Goal: Task Accomplishment & Management: Manage account settings

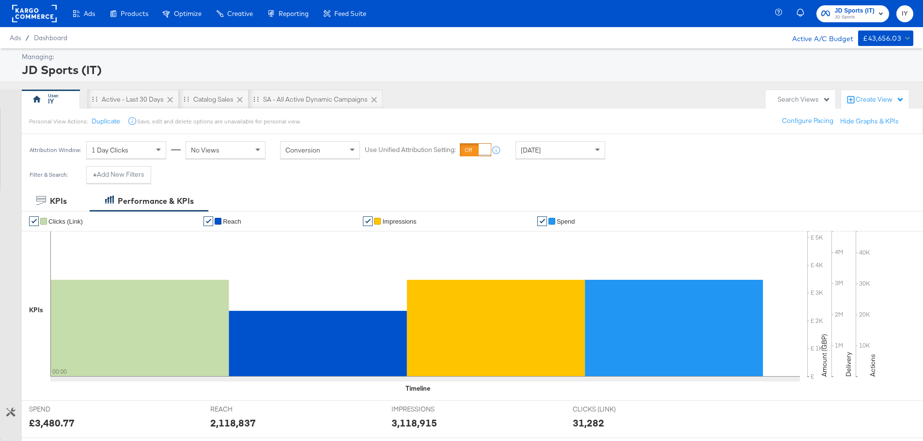
scroll to position [48, 0]
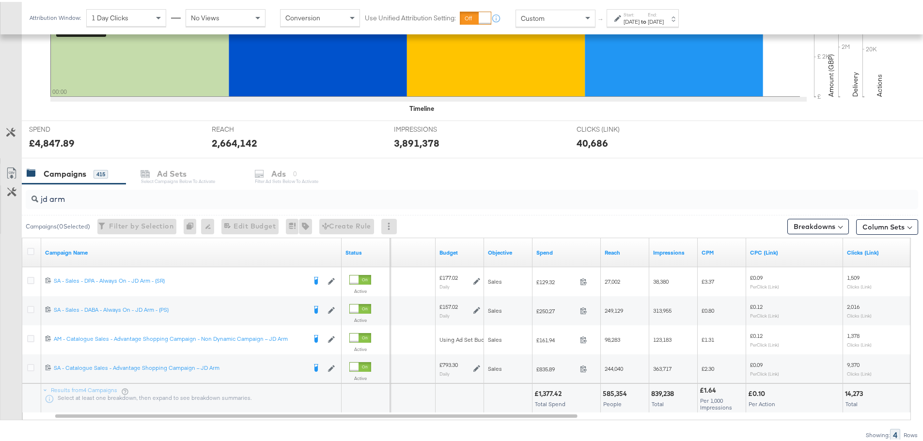
scroll to position [323, 0]
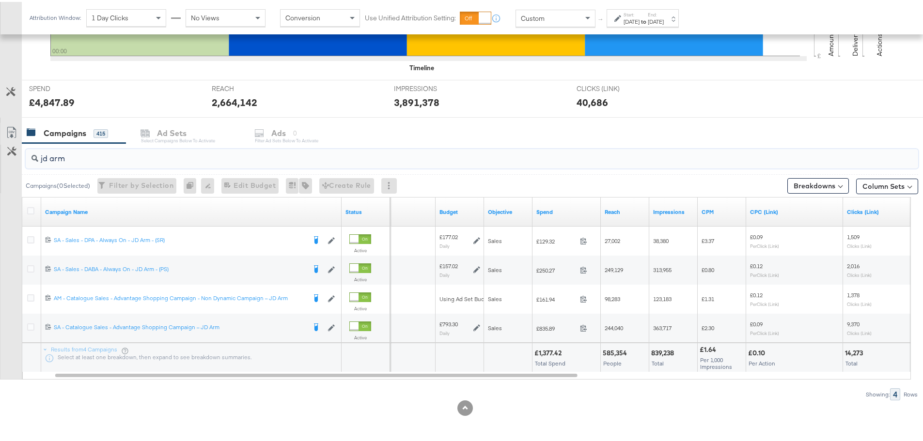
drag, startPoint x: 93, startPoint y: 160, endPoint x: -40, endPoint y: 151, distance: 133.5
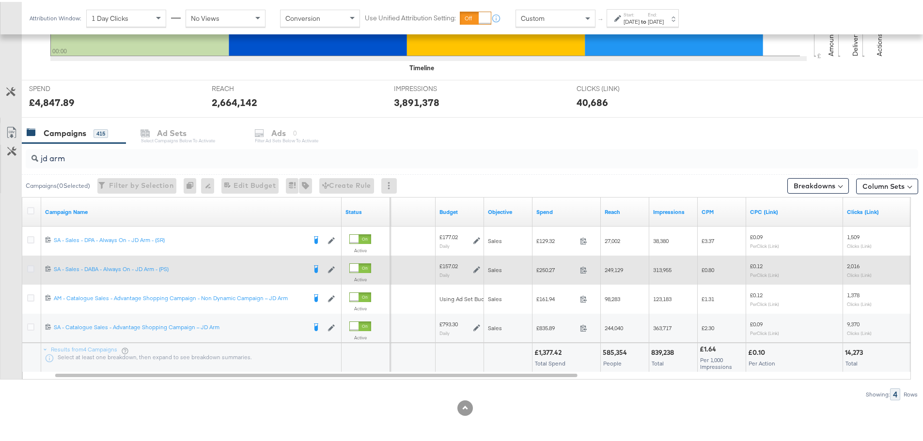
click at [30, 269] on icon at bounding box center [30, 266] width 7 height 7
click at [0, 0] on input "checkbox" at bounding box center [0, 0] width 0 height 0
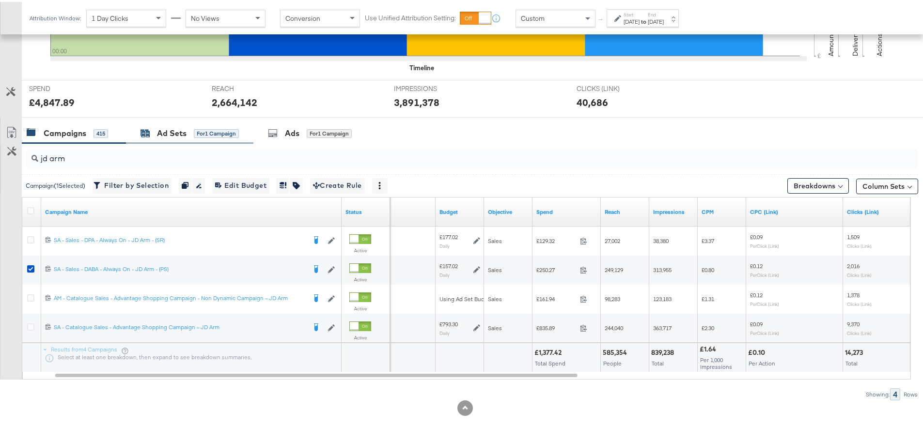
click at [160, 130] on div "Ad Sets" at bounding box center [172, 131] width 30 height 11
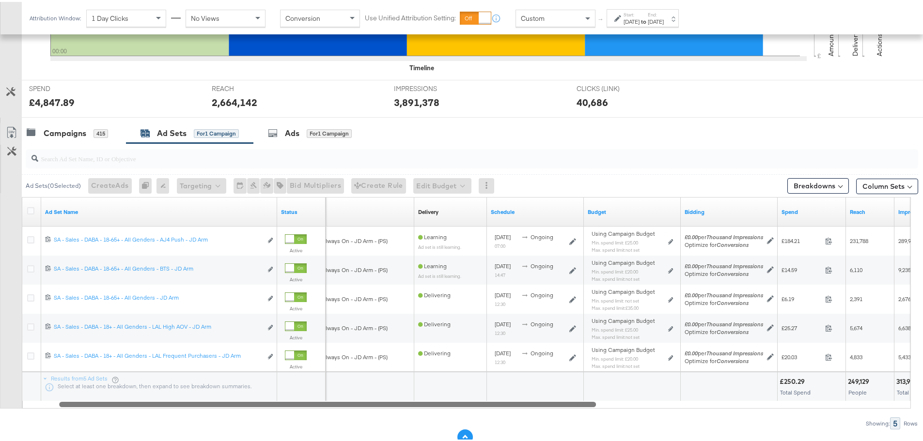
drag, startPoint x: 244, startPoint y: 401, endPoint x: 461, endPoint y: 431, distance: 218.6
click at [461, 431] on div "KPIs Performance & KPIs Customize KPIs ✔ Clicks (Link) ✔ Reach ✔ Impressions ✔ …" at bounding box center [465, 168] width 930 height 601
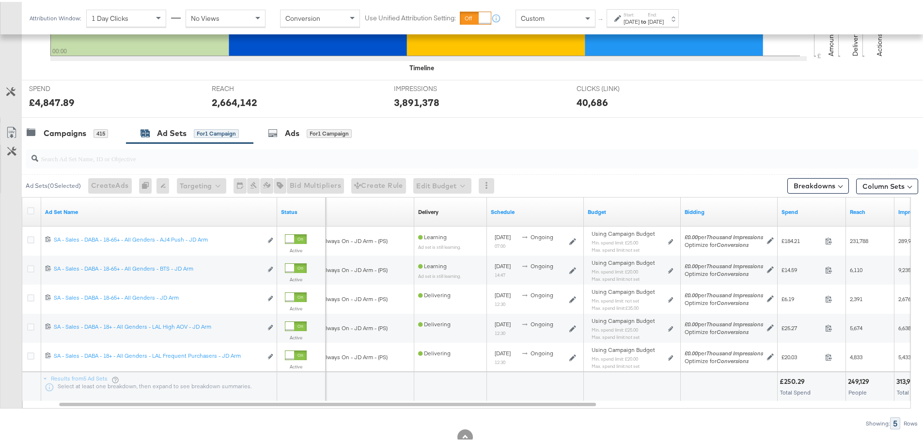
click at [639, 13] on label "Start:" at bounding box center [631, 13] width 16 height 6
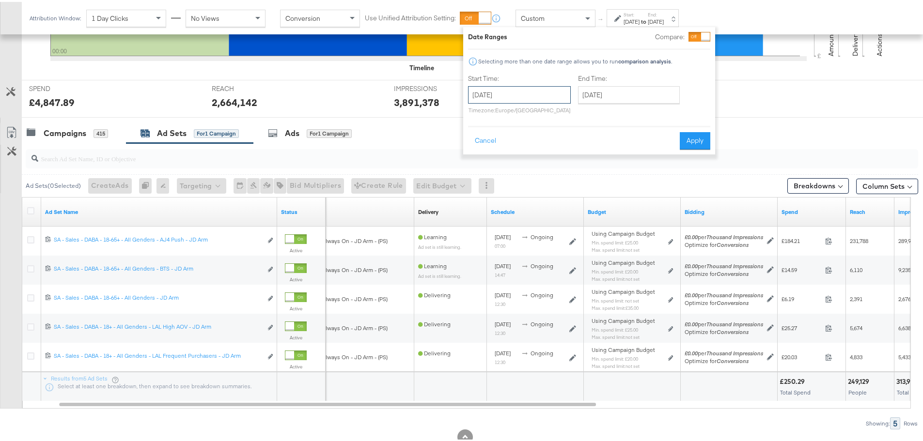
click at [532, 86] on input "September 8th 2025" at bounding box center [519, 92] width 103 height 17
click at [481, 149] on td "7" at bounding box center [479, 156] width 16 height 14
type input "September 7th 2025"
click at [623, 97] on input "September 8th 2025" at bounding box center [629, 92] width 102 height 17
click at [584, 154] on td "7" at bounding box center [589, 156] width 16 height 14
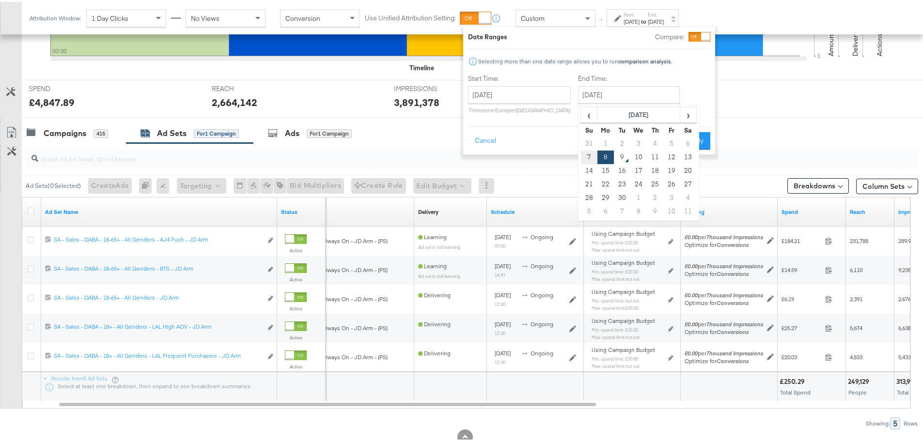
type input "September 7th 2025"
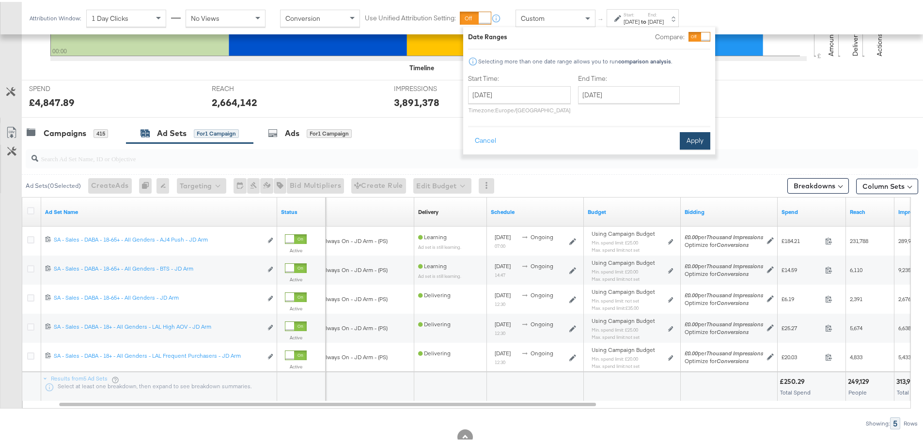
click at [693, 141] on button "Apply" at bounding box center [694, 138] width 31 height 17
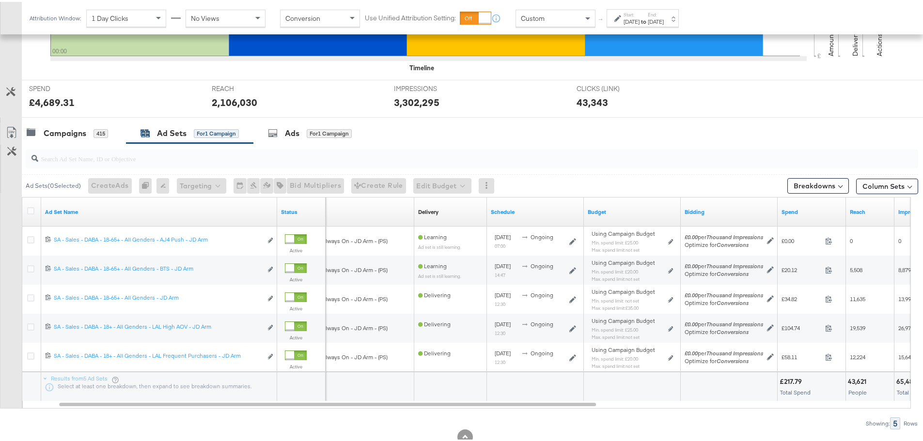
click at [639, 14] on label "Start:" at bounding box center [631, 13] width 16 height 6
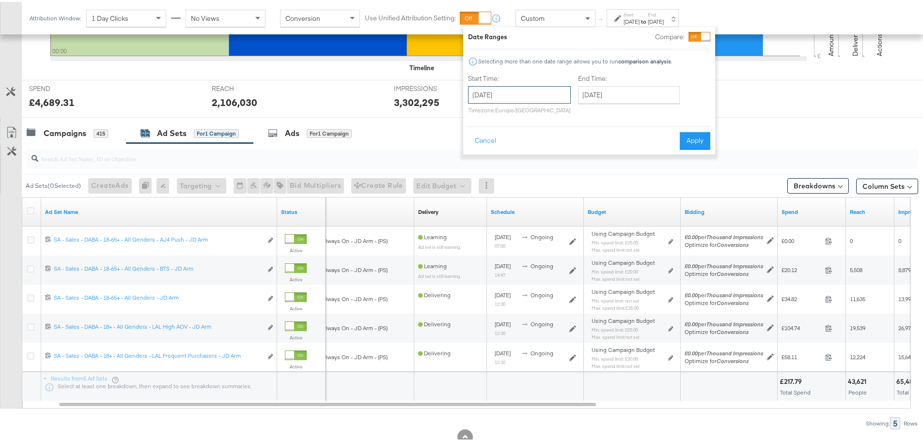
click at [527, 88] on input "September 7th 2025" at bounding box center [519, 92] width 103 height 17
click at [497, 154] on td "8" at bounding box center [495, 156] width 16 height 14
type input "September 8th 2025"
click at [690, 137] on button "Apply" at bounding box center [694, 138] width 31 height 17
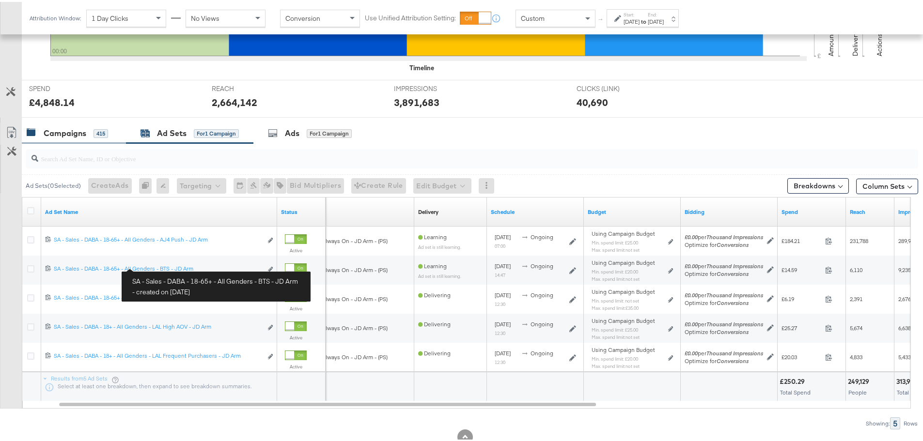
click at [75, 130] on div "Campaigns" at bounding box center [65, 131] width 43 height 11
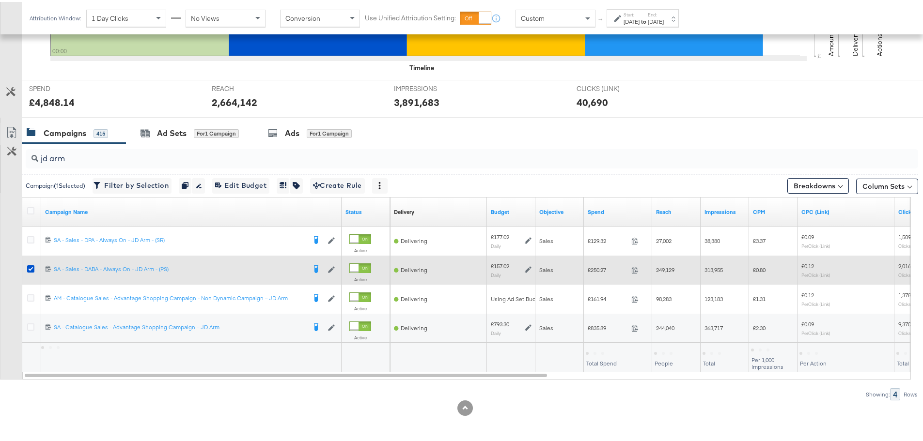
click at [27, 265] on div at bounding box center [32, 268] width 18 height 17
click at [30, 265] on icon at bounding box center [30, 266] width 7 height 7
click at [0, 0] on input "checkbox" at bounding box center [0, 0] width 0 height 0
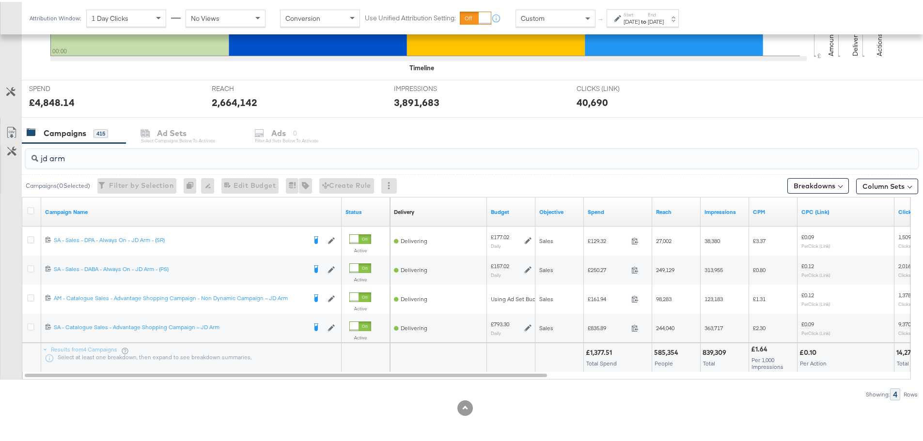
drag, startPoint x: 97, startPoint y: 157, endPoint x: -210, endPoint y: 155, distance: 306.6
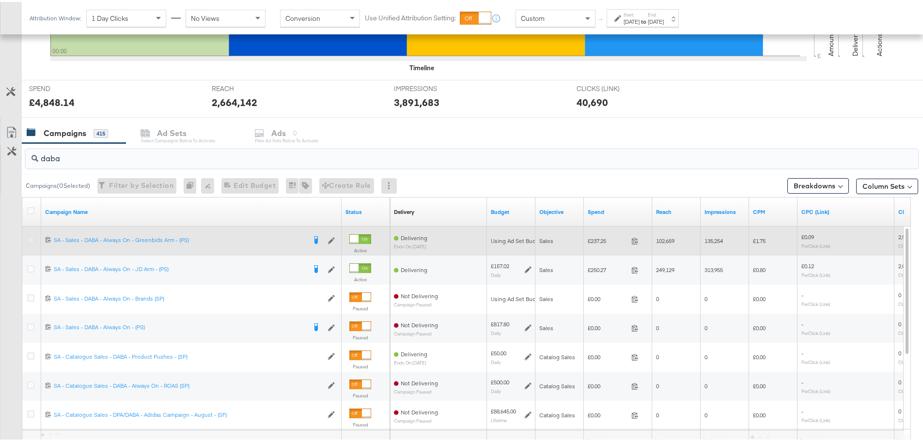
type input "daba"
click at [32, 238] on icon at bounding box center [30, 237] width 7 height 7
click at [0, 0] on input "checkbox" at bounding box center [0, 0] width 0 height 0
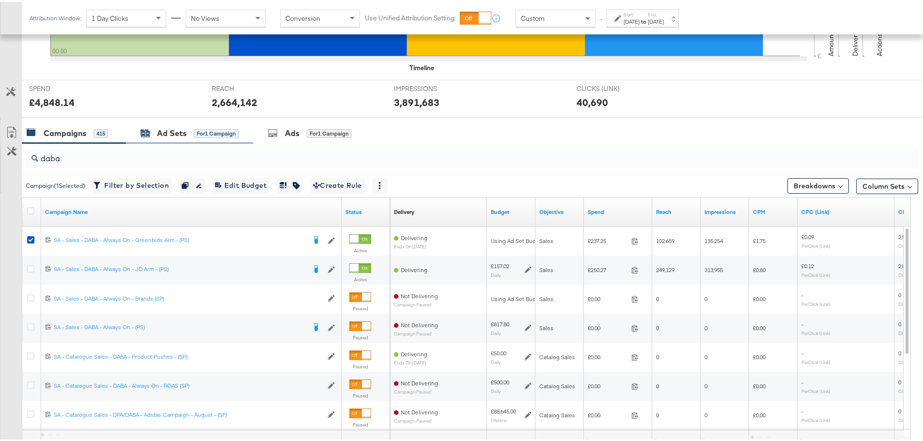
click at [176, 136] on div "Ad Sets" at bounding box center [172, 131] width 30 height 11
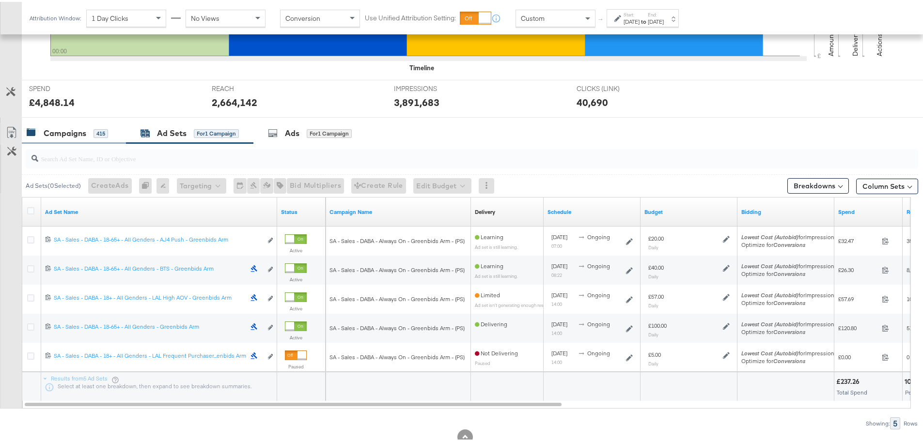
click at [77, 123] on div "Campaigns 415" at bounding box center [74, 131] width 104 height 21
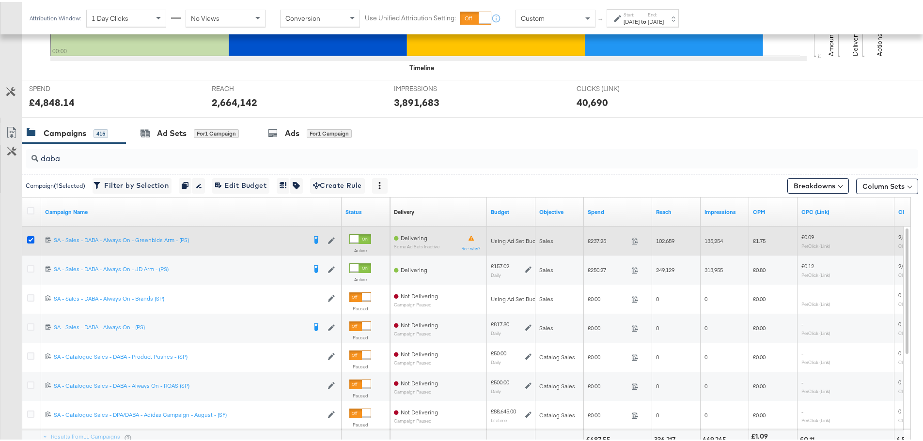
click at [30, 239] on icon at bounding box center [30, 237] width 7 height 7
click at [0, 0] on input "checkbox" at bounding box center [0, 0] width 0 height 0
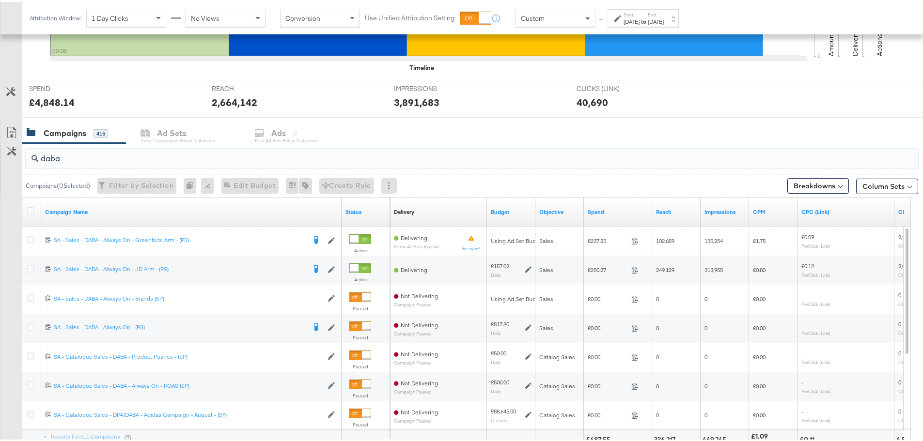
drag, startPoint x: 72, startPoint y: 158, endPoint x: -9, endPoint y: 158, distance: 80.9
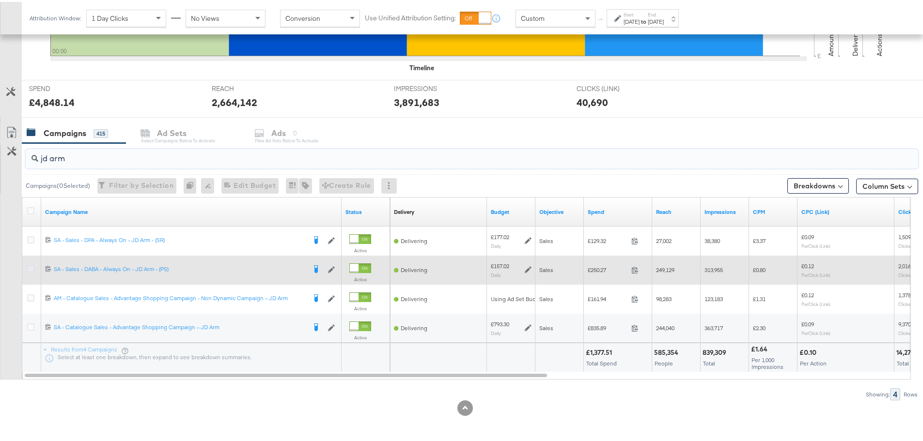
type input "jd arm"
click at [31, 266] on icon at bounding box center [30, 266] width 7 height 7
click at [0, 0] on input "checkbox" at bounding box center [0, 0] width 0 height 0
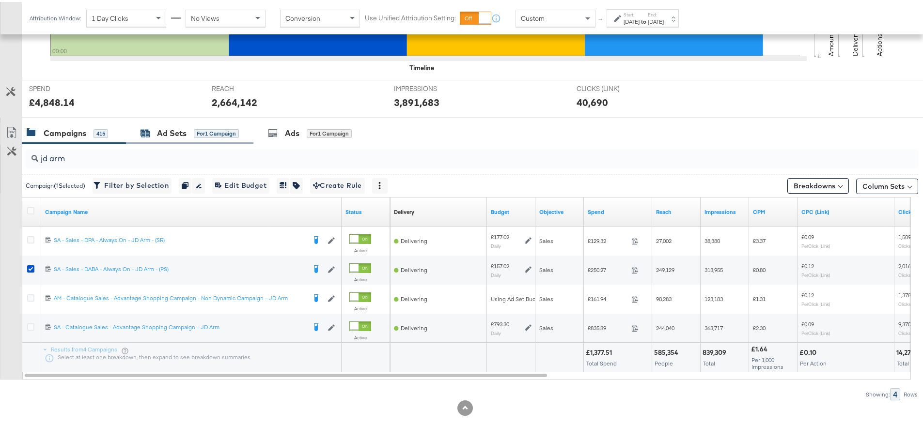
click at [156, 131] on div "Ad Sets for 1 Campaign" at bounding box center [189, 131] width 98 height 11
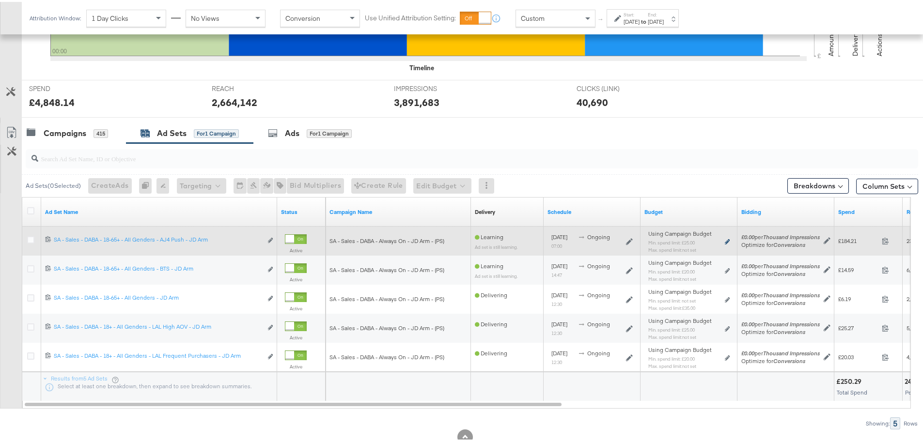
click at [725, 239] on icon at bounding box center [726, 239] width 5 height 5
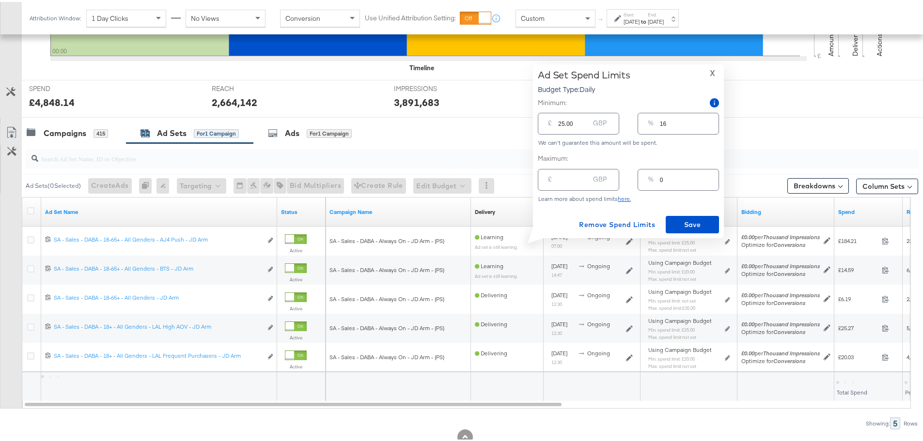
click at [579, 175] on input "number" at bounding box center [573, 174] width 31 height 21
type input "2"
type input "1"
type input "20"
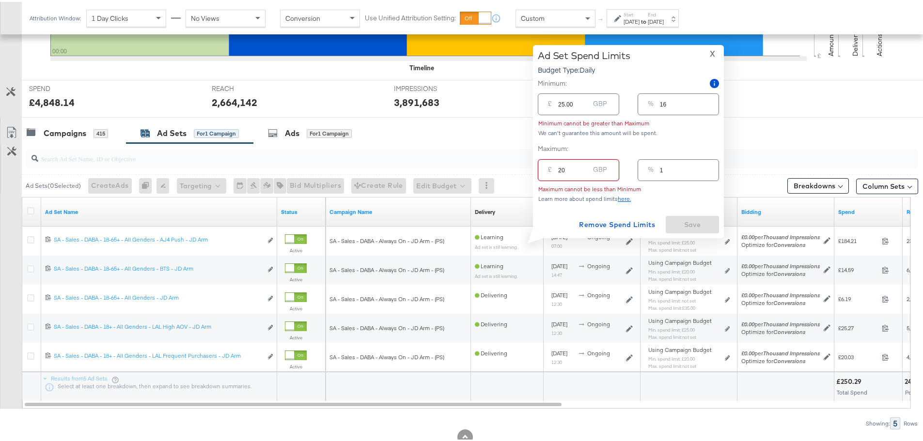
type input "13"
type input "20.00"
click at [592, 215] on button "Remove Spend Limits" at bounding box center [617, 222] width 84 height 17
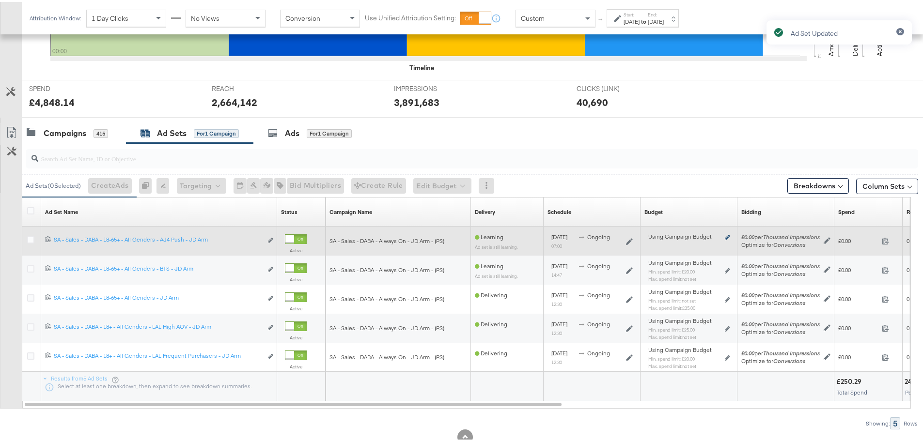
click at [727, 233] on icon at bounding box center [726, 235] width 5 height 5
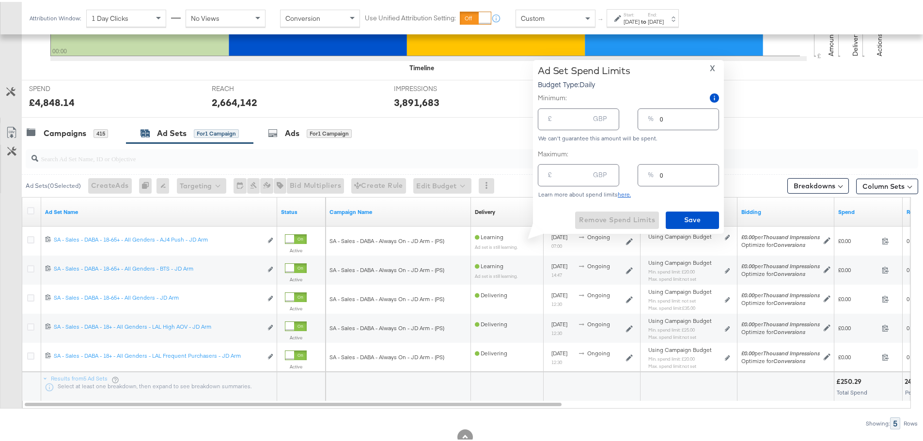
click at [575, 174] on input "number" at bounding box center [573, 169] width 31 height 21
type input "2"
type input "1"
type input "20"
type input "13"
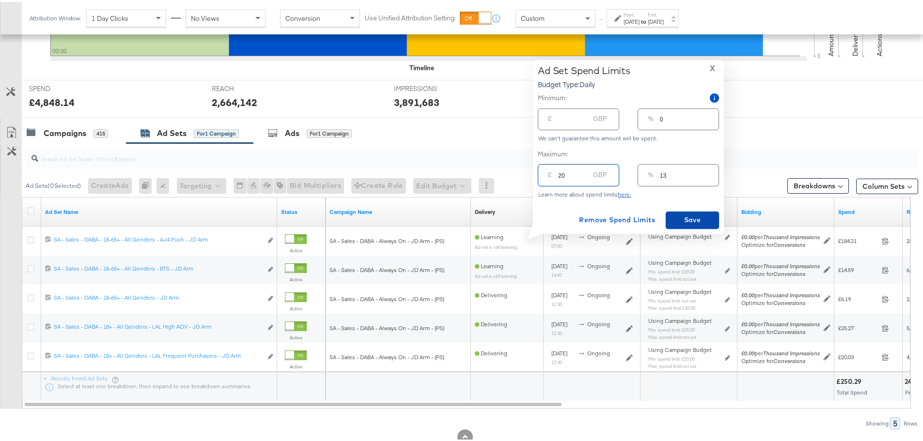
type input "20.00"
click at [700, 222] on span "Save" at bounding box center [692, 218] width 46 height 12
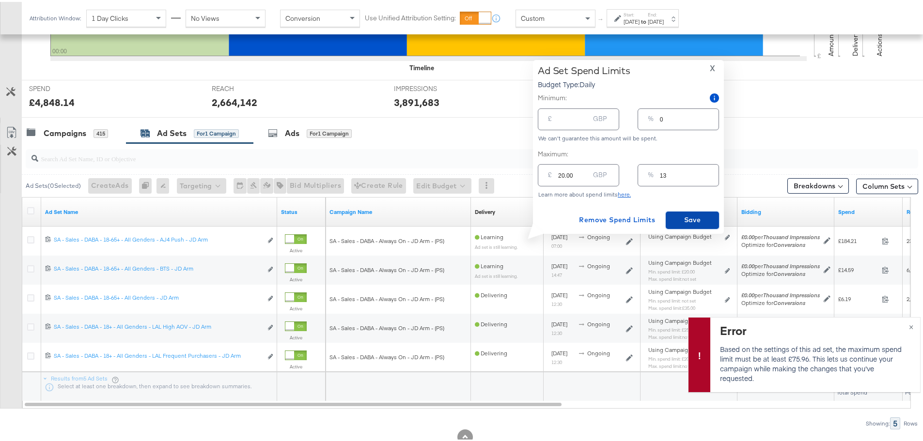
click at [700, 222] on span "Save" at bounding box center [692, 218] width 46 height 12
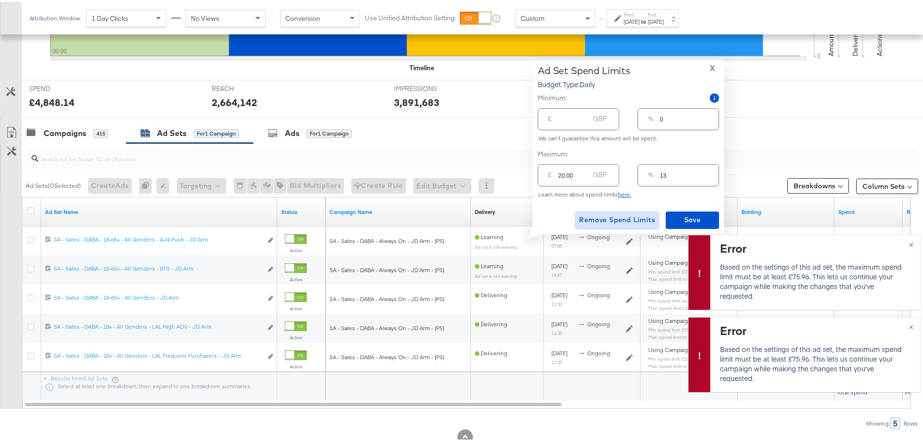
click at [630, 216] on span "Remove Spend Limits" at bounding box center [617, 218] width 76 height 12
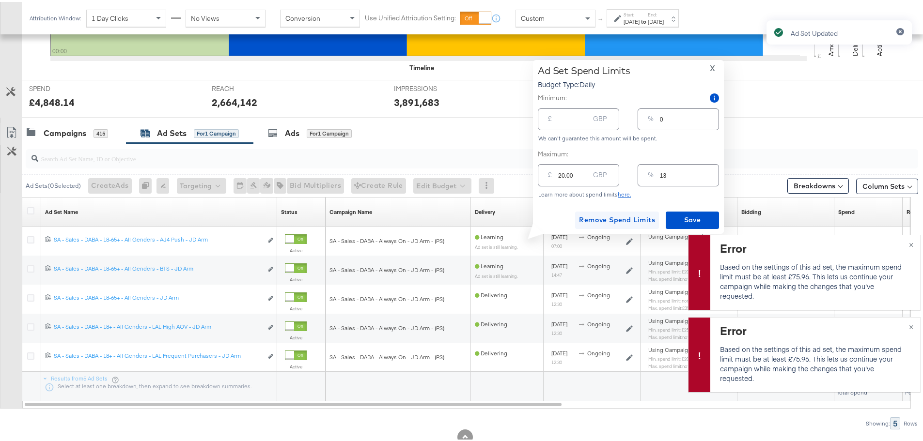
type input "0"
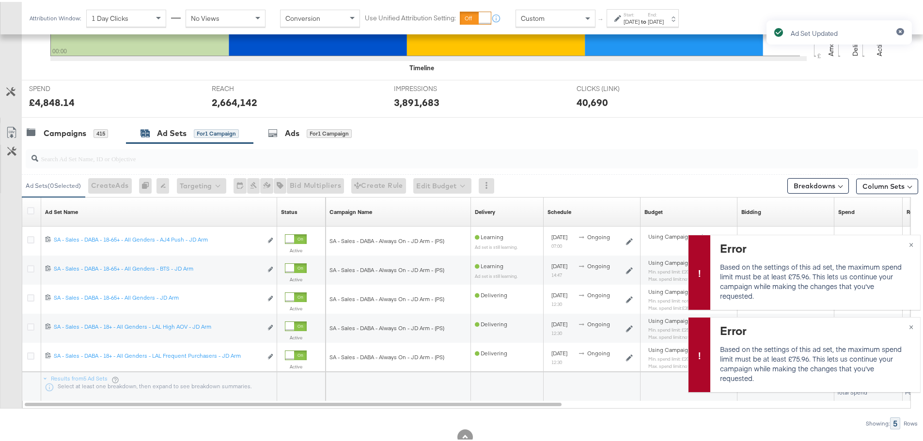
click at [906, 244] on div "Ad Set Updated" at bounding box center [838, 203] width 165 height 389
click at [905, 241] on div "Ad Set Updated" at bounding box center [838, 203] width 165 height 389
click at [700, 118] on div at bounding box center [465, 120] width 930 height 8
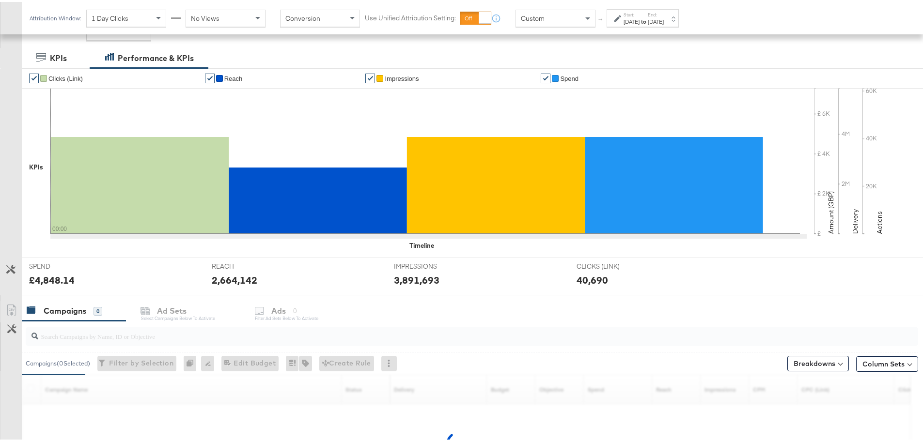
scroll to position [265, 0]
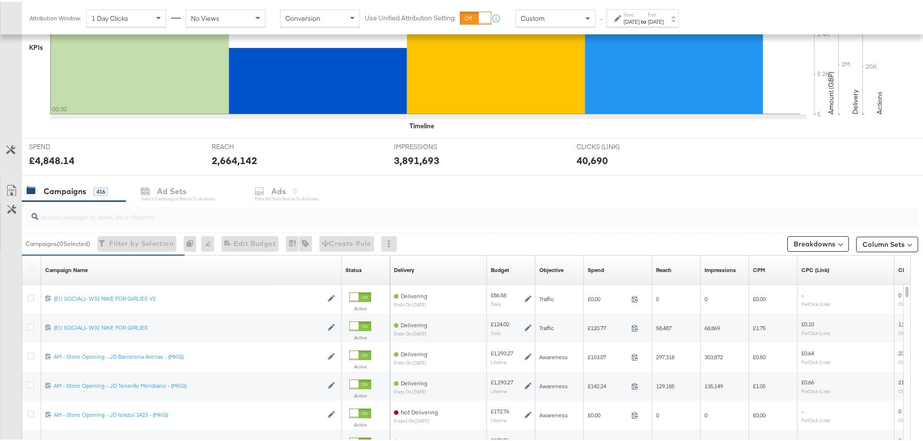
click at [186, 216] on input "search" at bounding box center [437, 210] width 798 height 19
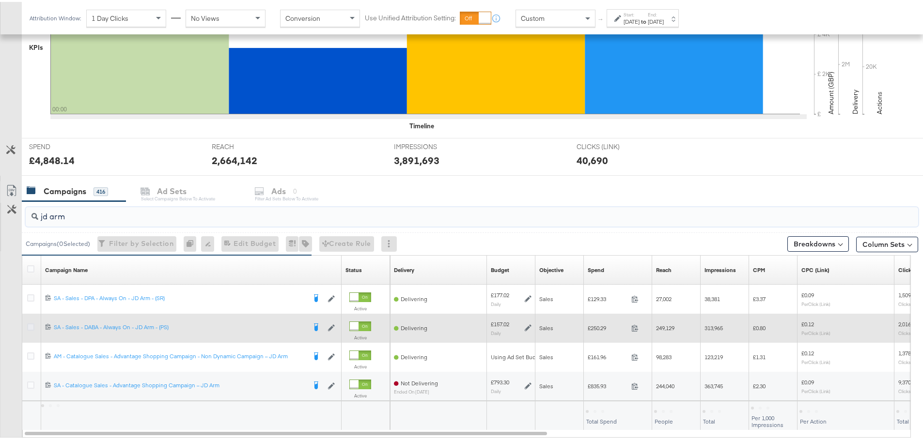
type input "jd arm"
click at [32, 324] on icon at bounding box center [30, 325] width 7 height 7
click at [0, 0] on input "checkbox" at bounding box center [0, 0] width 0 height 0
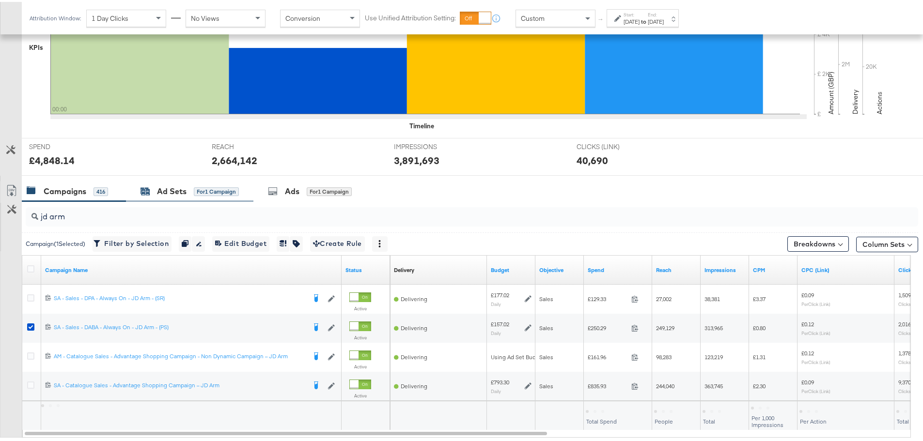
click at [169, 191] on div "Ad Sets" at bounding box center [172, 189] width 30 height 11
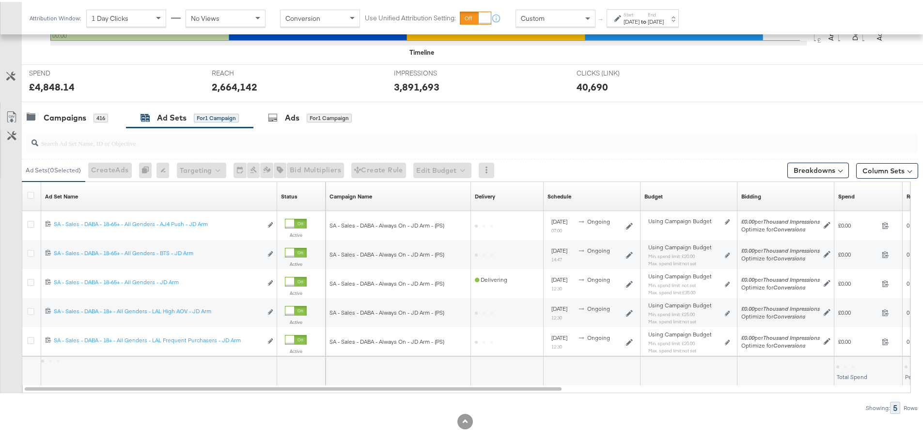
scroll to position [352, 0]
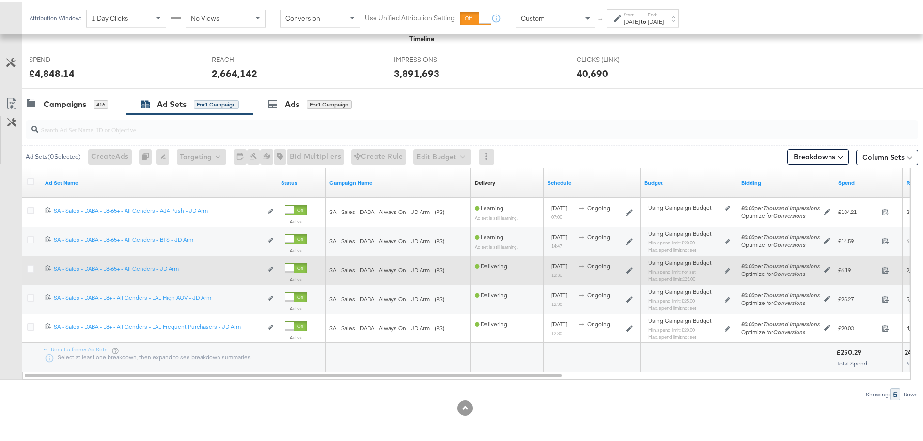
click at [728, 272] on div "Using Campaign Budget Min. spend limit: not set Max. spend limit : £35.00 Edit …" at bounding box center [688, 273] width 81 height 23
click at [727, 269] on icon at bounding box center [726, 268] width 5 height 5
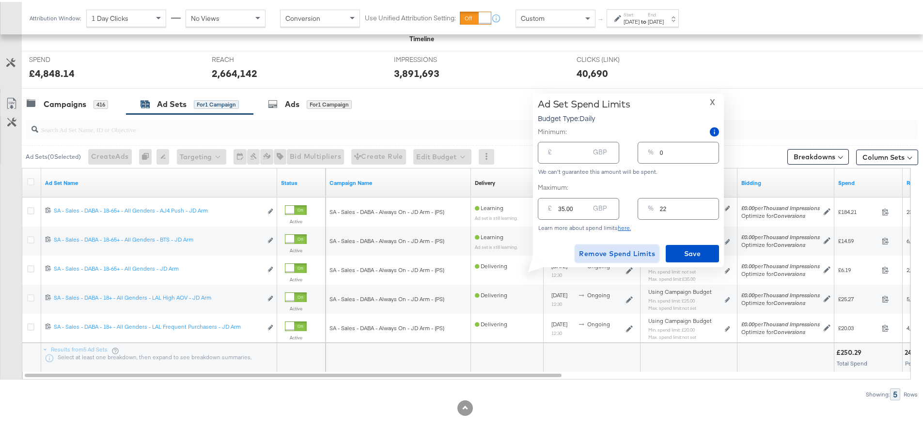
click at [617, 253] on span "Remove Spend Limits" at bounding box center [617, 252] width 76 height 12
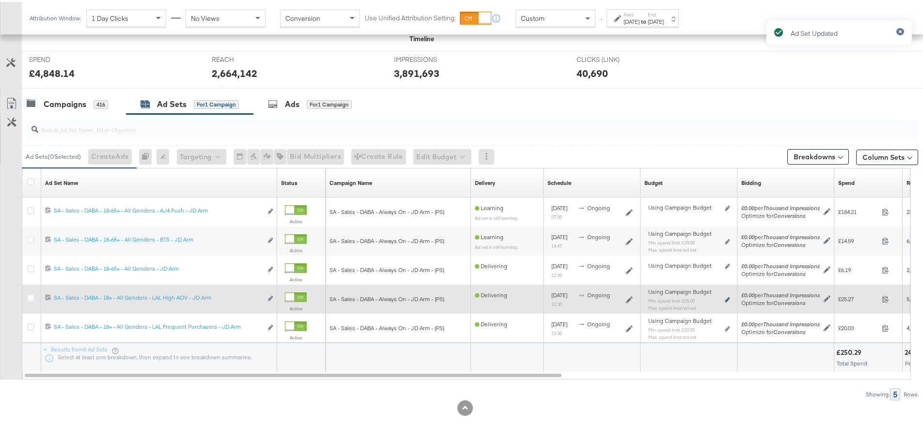
click at [726, 299] on icon at bounding box center [726, 297] width 5 height 5
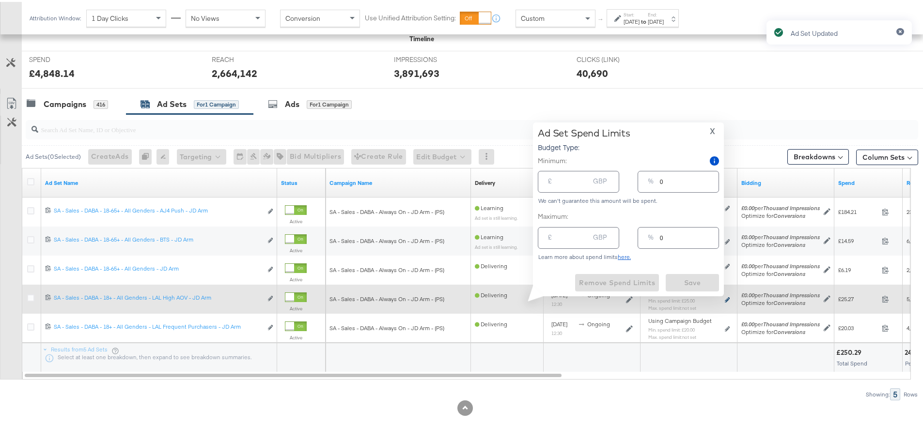
type input "25.00"
type input "16"
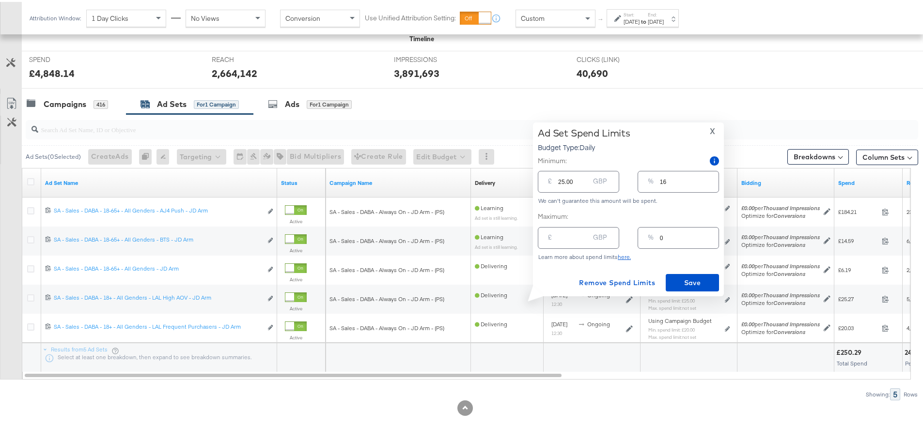
click at [713, 128] on span "X" at bounding box center [711, 130] width 5 height 14
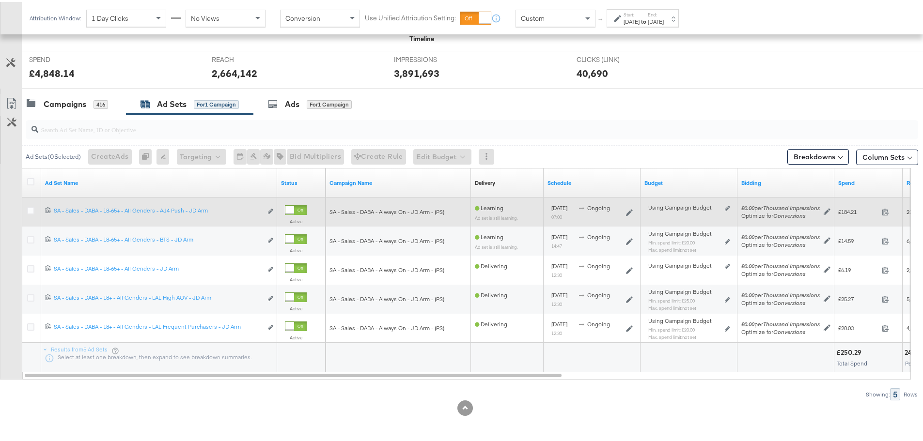
click at [732, 205] on div "Using Campaign Budget Edit spend limits" at bounding box center [688, 209] width 89 height 15
click at [728, 205] on icon at bounding box center [726, 206] width 5 height 5
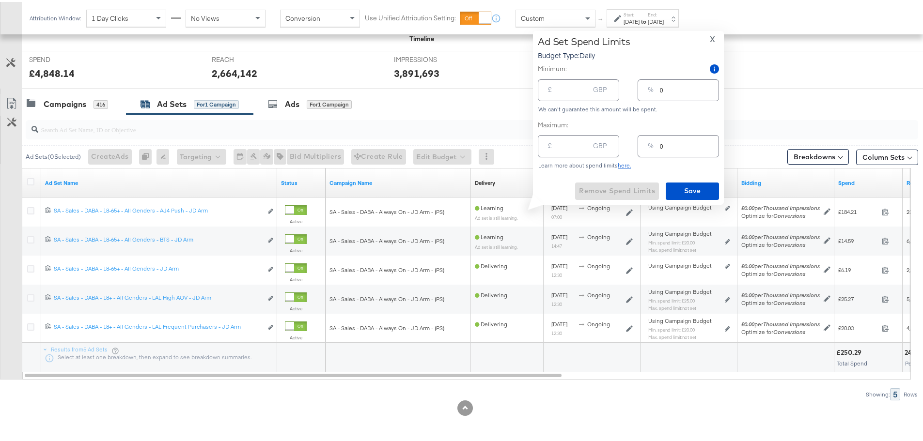
click at [561, 143] on input "number" at bounding box center [573, 140] width 31 height 21
type input "2"
type input "1"
type input "20"
type input "13"
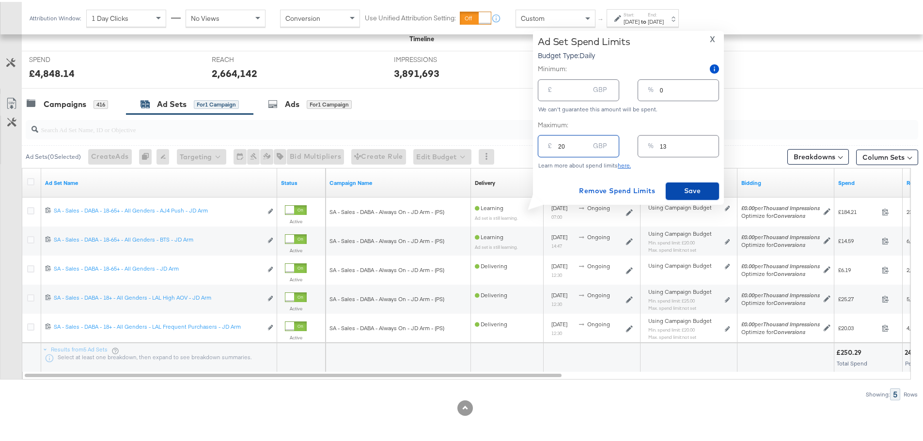
type input "20.00"
click at [674, 182] on button "Save" at bounding box center [691, 189] width 53 height 17
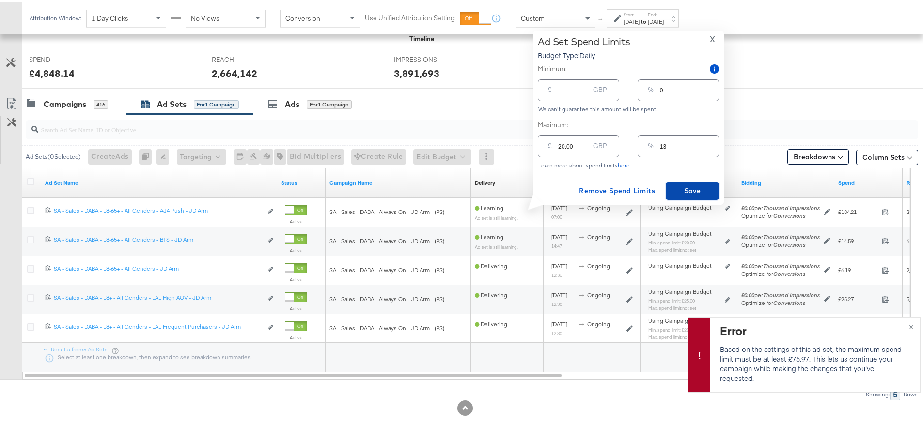
click at [704, 186] on span "Save" at bounding box center [692, 189] width 46 height 12
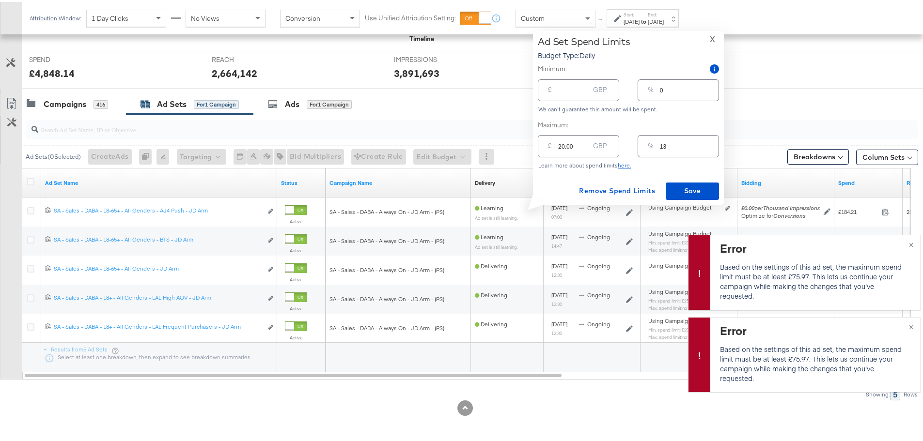
click at [710, 34] on span "X" at bounding box center [711, 38] width 5 height 14
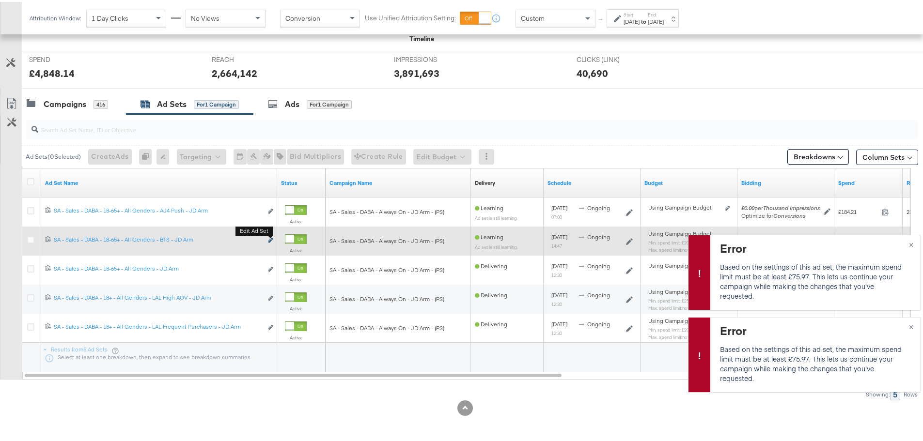
click at [269, 236] on button "Edit ad set" at bounding box center [270, 239] width 6 height 10
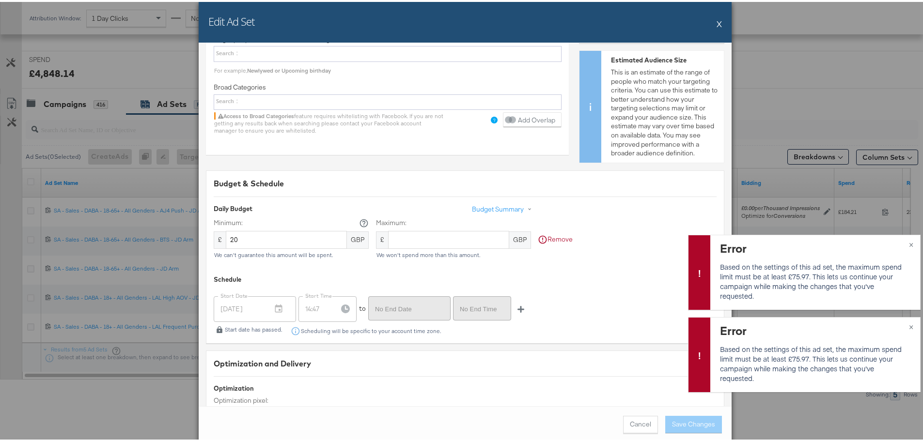
scroll to position [1937, 0]
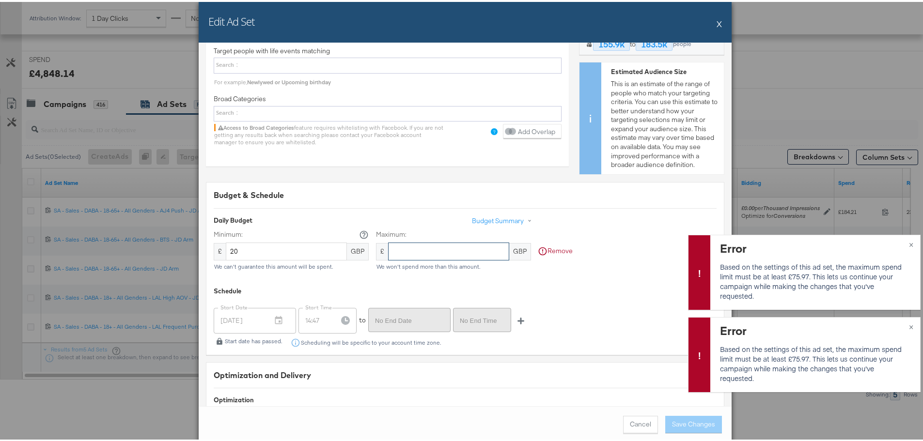
click at [427, 248] on input "text" at bounding box center [448, 250] width 121 height 18
type input "20"
click at [701, 419] on button "Save Changes" at bounding box center [693, 422] width 57 height 17
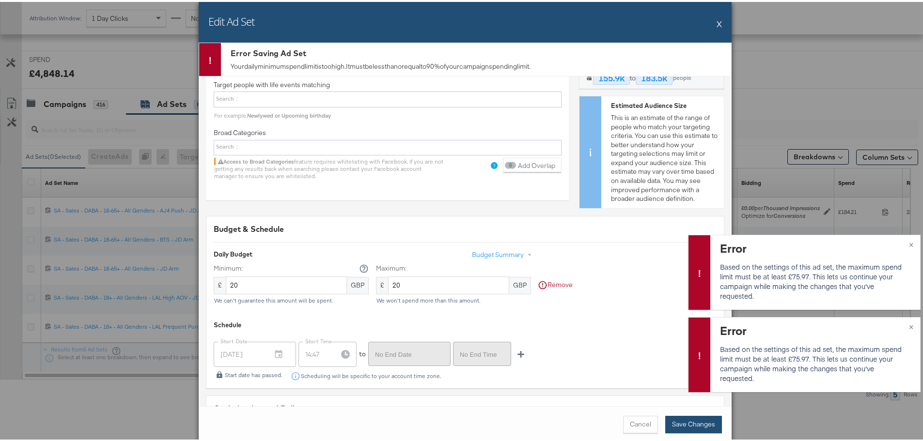
click at [701, 419] on button "Save Changes" at bounding box center [693, 422] width 57 height 17
click at [716, 20] on button "X" at bounding box center [718, 21] width 5 height 19
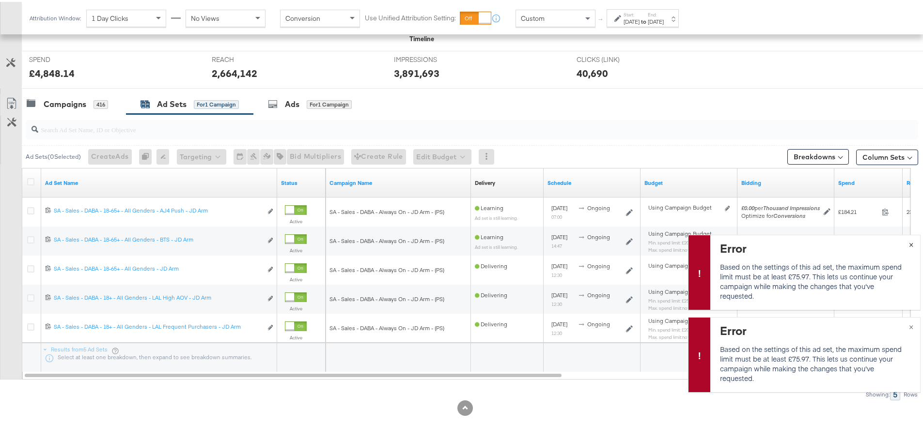
click at [909, 242] on span "×" at bounding box center [911, 241] width 4 height 11
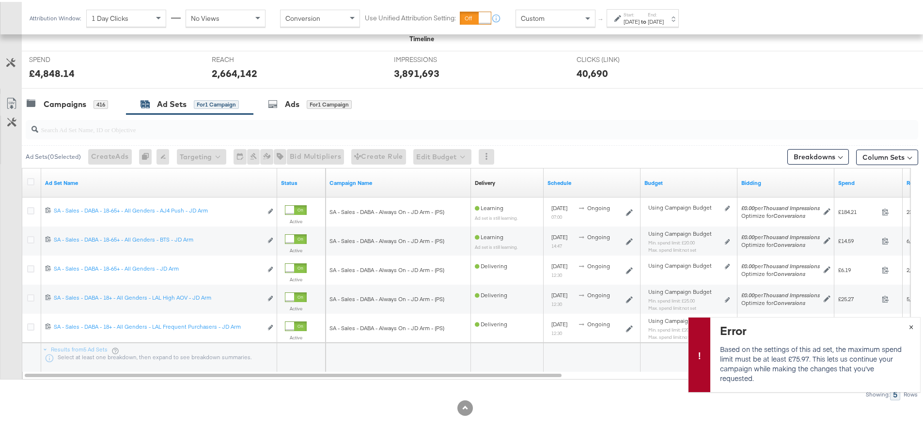
click at [909, 325] on span "×" at bounding box center [911, 324] width 4 height 11
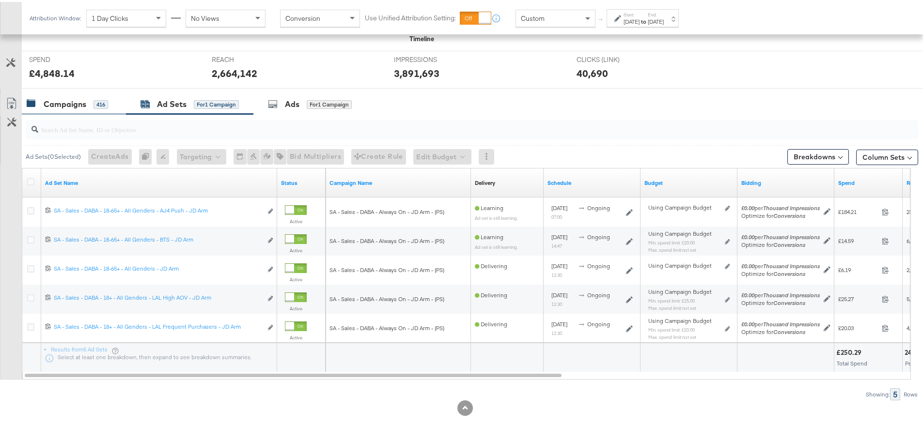
click at [71, 99] on div "Campaigns" at bounding box center [65, 102] width 43 height 11
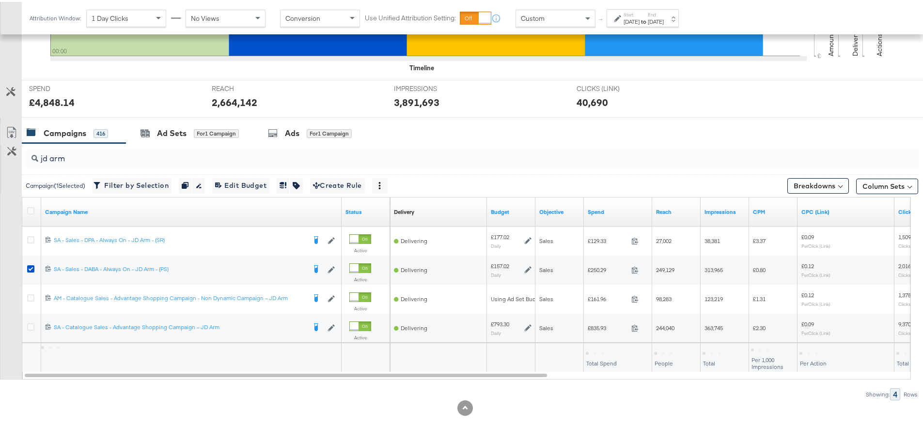
scroll to position [323, 0]
click at [163, 128] on div "Ad Sets" at bounding box center [172, 131] width 30 height 11
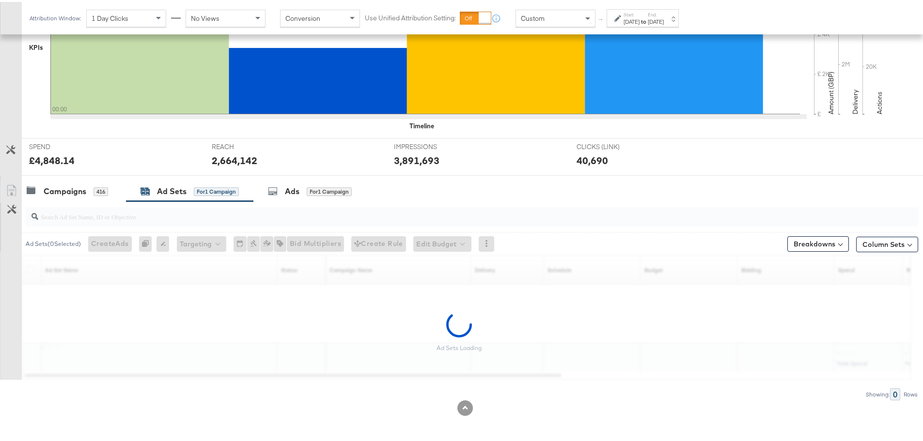
scroll to position [352, 0]
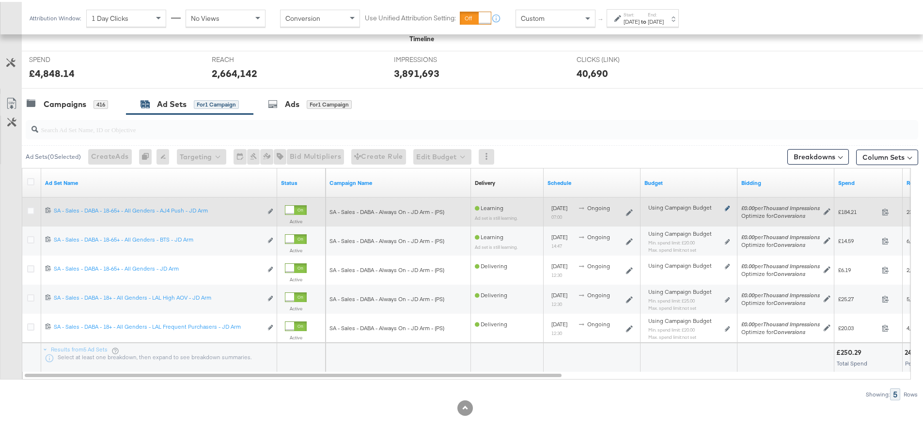
click at [728, 207] on icon at bounding box center [726, 206] width 5 height 5
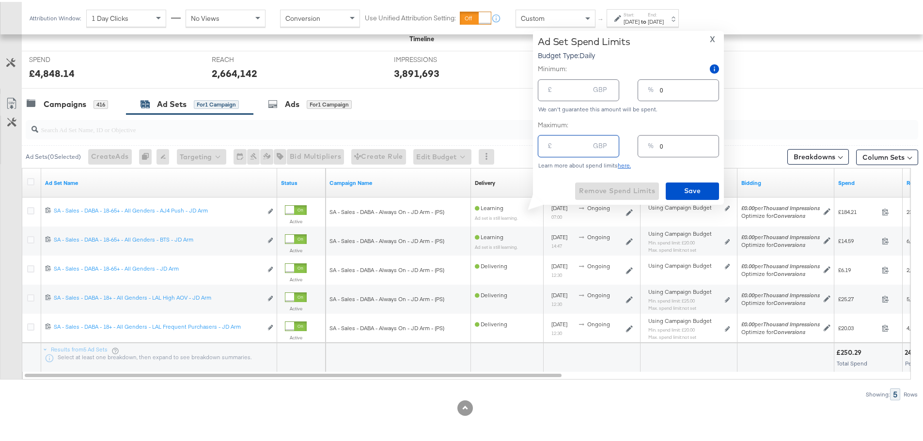
click at [568, 143] on input "number" at bounding box center [573, 140] width 31 height 21
click at [567, 95] on div "£ GBP" at bounding box center [578, 88] width 81 height 22
click at [711, 36] on span "X" at bounding box center [711, 38] width 5 height 14
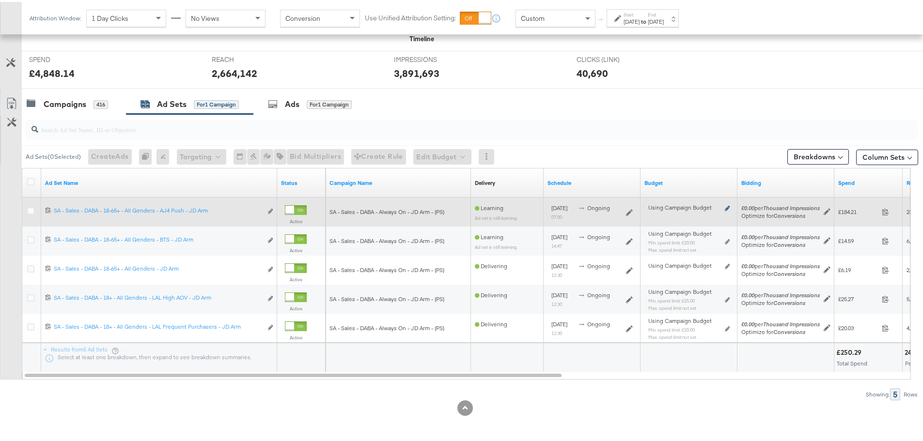
click at [726, 208] on icon at bounding box center [726, 206] width 5 height 5
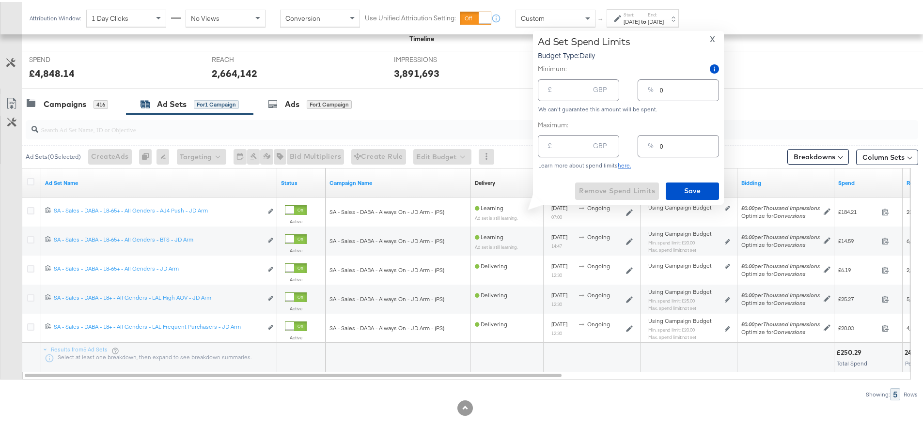
type input "1"
click at [585, 141] on input "1" at bounding box center [573, 140] width 31 height 21
type input "1.00"
click at [606, 186] on span "Remove Spend Limits" at bounding box center [617, 189] width 76 height 12
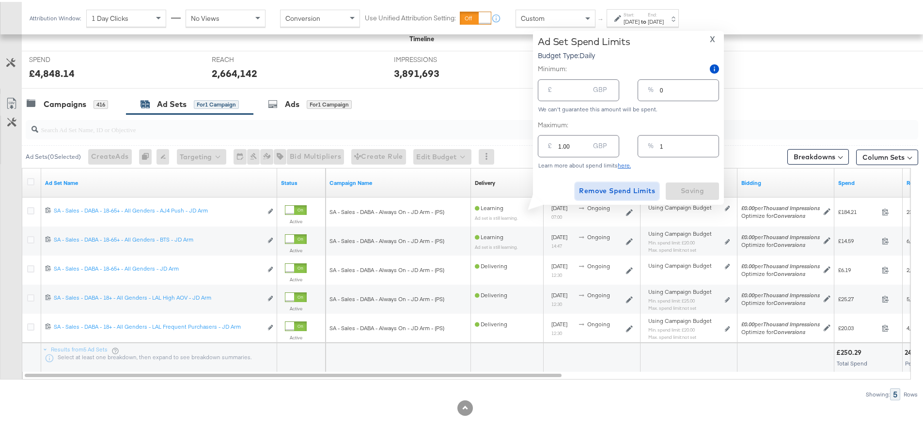
click at [646, 190] on span "Remove Spend Limits" at bounding box center [617, 189] width 76 height 12
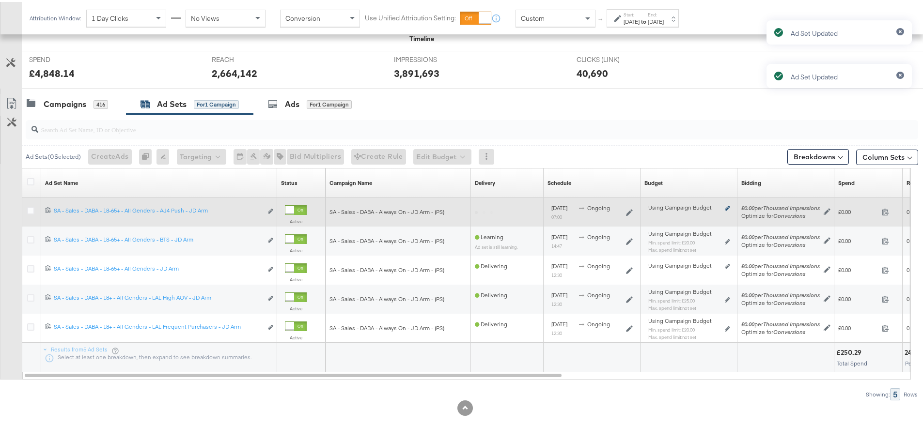
click at [727, 207] on icon at bounding box center [726, 206] width 5 height 5
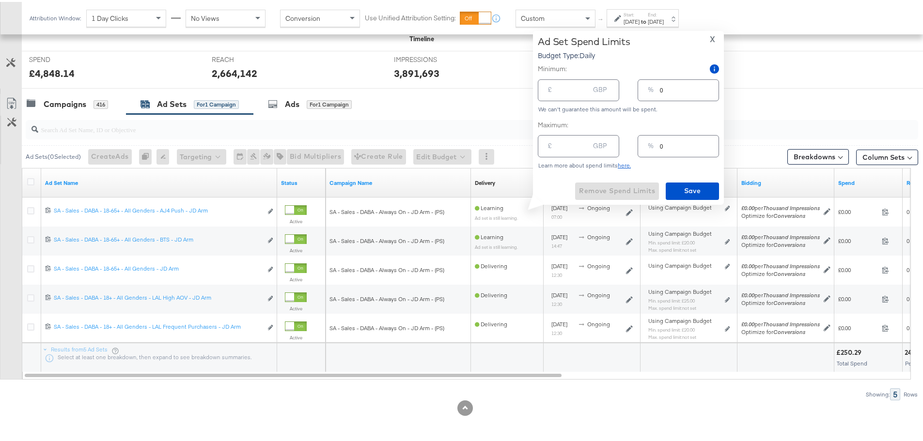
click at [559, 144] on input "number" at bounding box center [573, 140] width 31 height 21
type input "20"
type input "13"
type input "20.00"
click at [694, 191] on span "Save" at bounding box center [692, 189] width 46 height 12
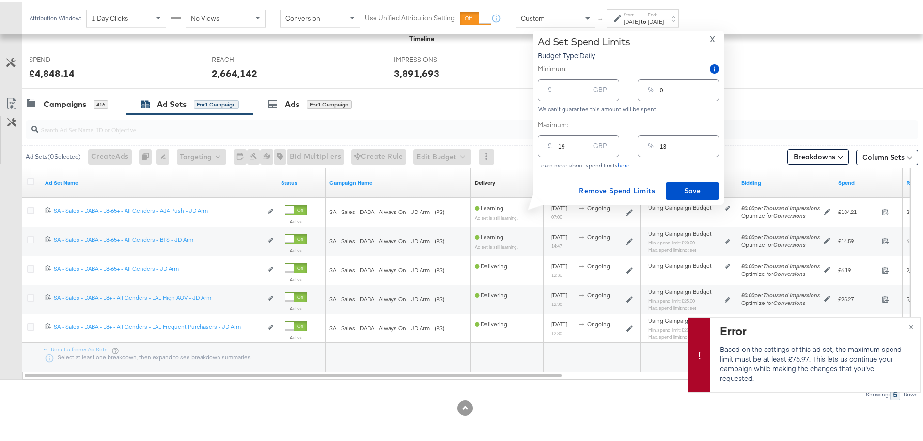
type input "19"
click at [584, 148] on input "19" at bounding box center [573, 140] width 31 height 21
type input "12"
type input "18"
type input "11"
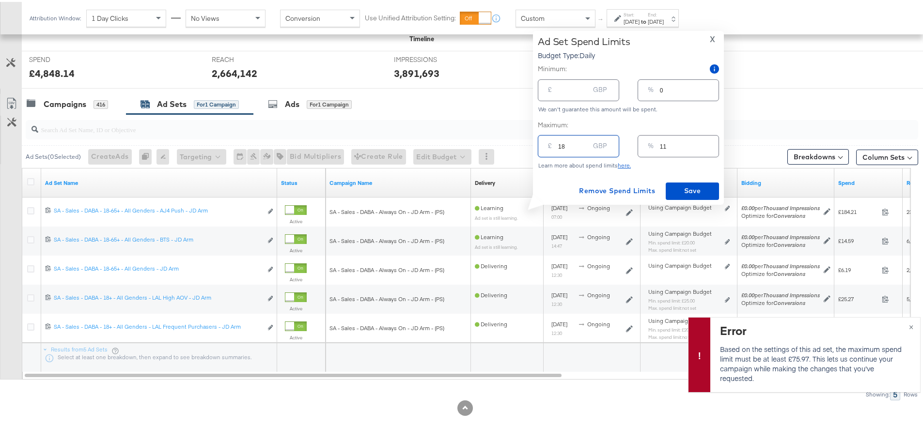
click at [585, 148] on input "18" at bounding box center [573, 140] width 31 height 21
type input "17"
click at [585, 148] on input "17" at bounding box center [573, 140] width 31 height 21
type input "16"
type input "10"
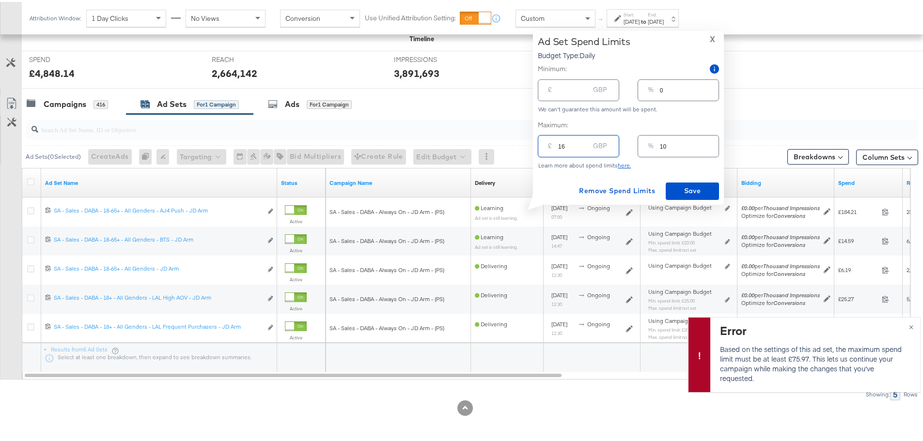
click at [585, 148] on input "16" at bounding box center [573, 140] width 31 height 21
type input "15"
click at [585, 148] on input "15" at bounding box center [573, 140] width 31 height 21
type input "15.00"
click at [672, 179] on div "Ad Set Spend Limits Budget Type: Daily X Minimum: £ GBP % 0 We can't guarantee …" at bounding box center [628, 116] width 181 height 164
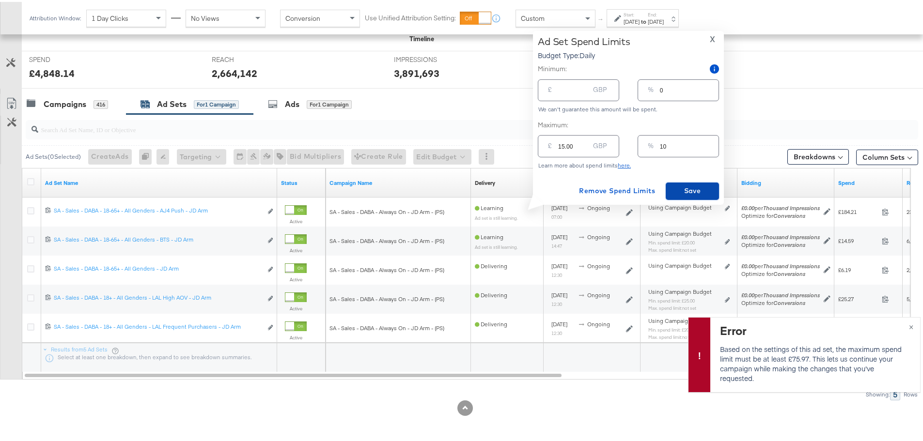
click at [683, 183] on button "Save" at bounding box center [691, 189] width 53 height 17
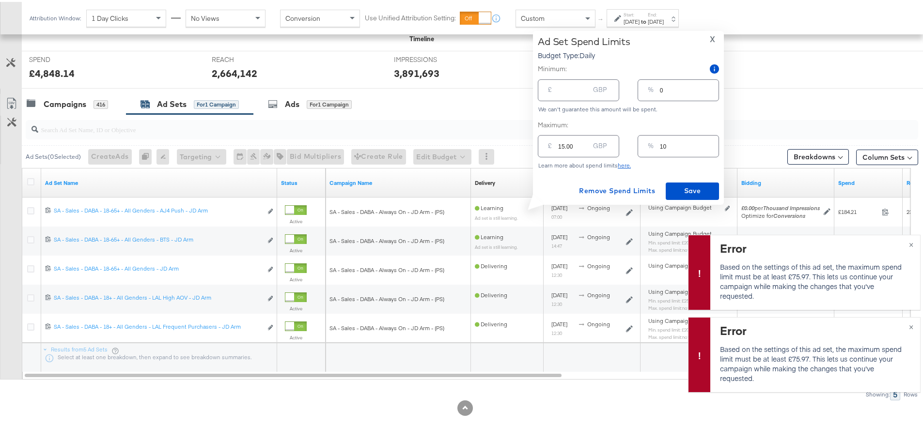
scroll to position [350, 0]
click at [712, 37] on span "X" at bounding box center [711, 38] width 5 height 14
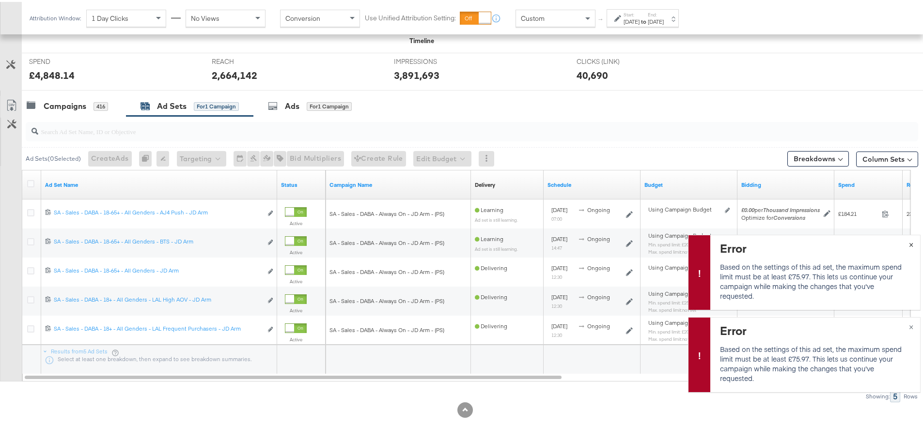
click at [909, 246] on span "×" at bounding box center [911, 241] width 4 height 11
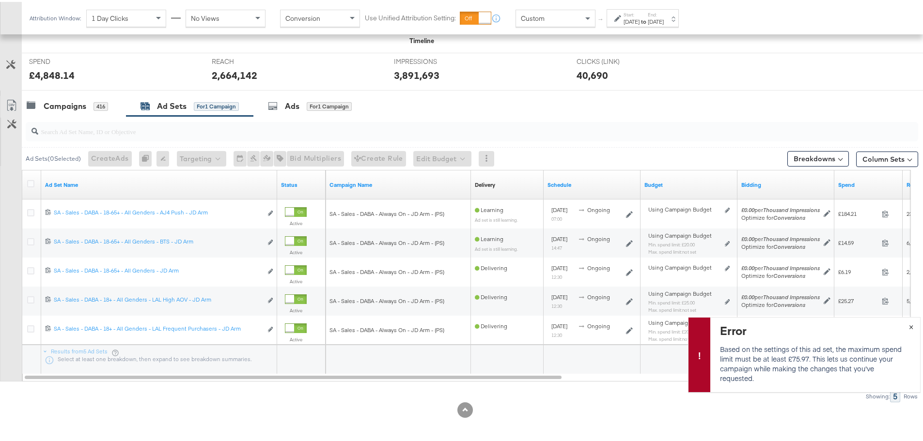
click at [909, 324] on span "×" at bounding box center [911, 324] width 4 height 11
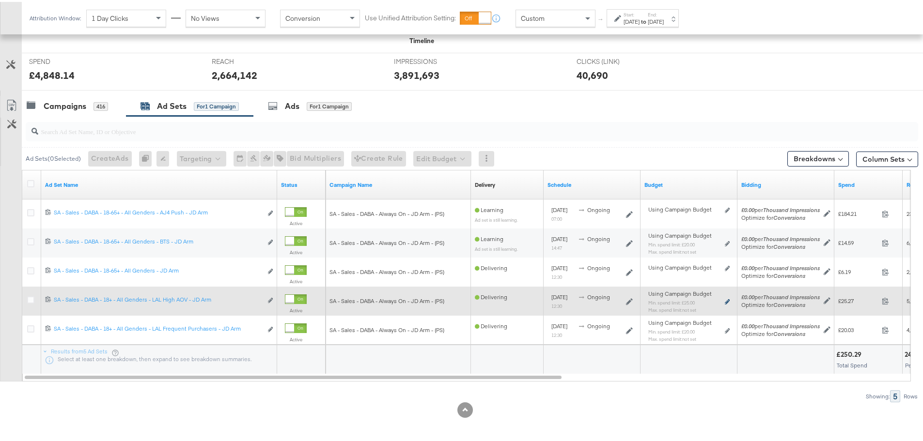
click at [728, 299] on icon at bounding box center [726, 299] width 5 height 5
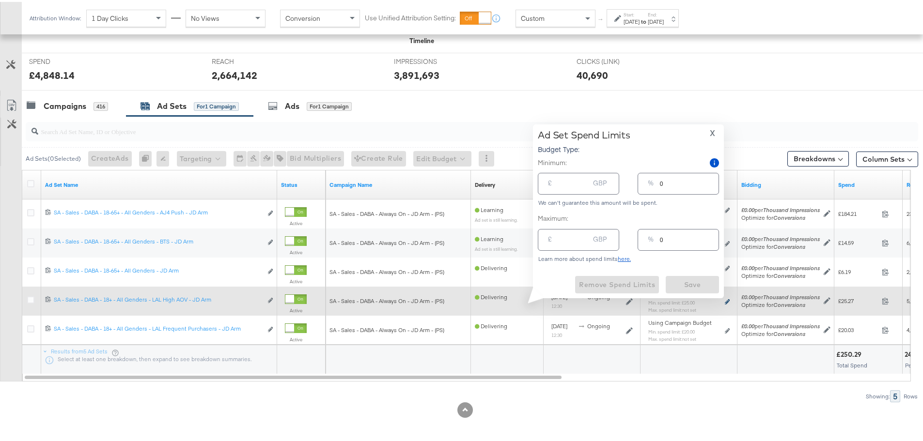
type input "25.00"
type input "16"
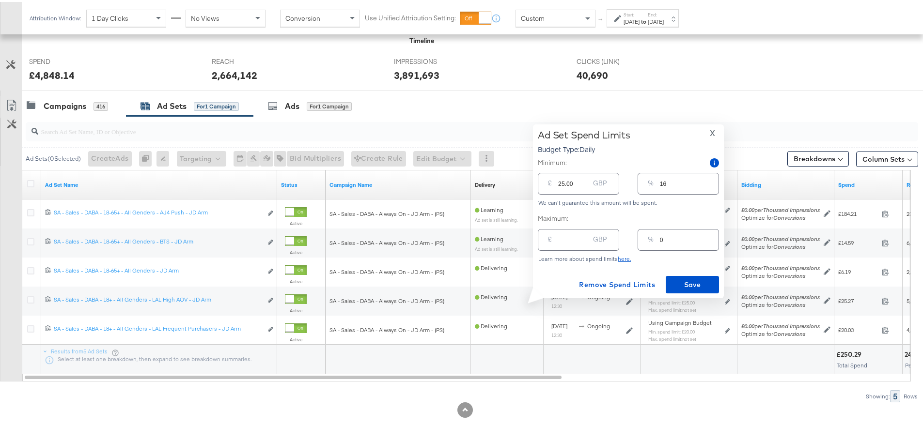
click at [564, 180] on input "25.00" at bounding box center [573, 178] width 31 height 21
type input "2.00"
type input "1"
type input "20.00"
type input "13"
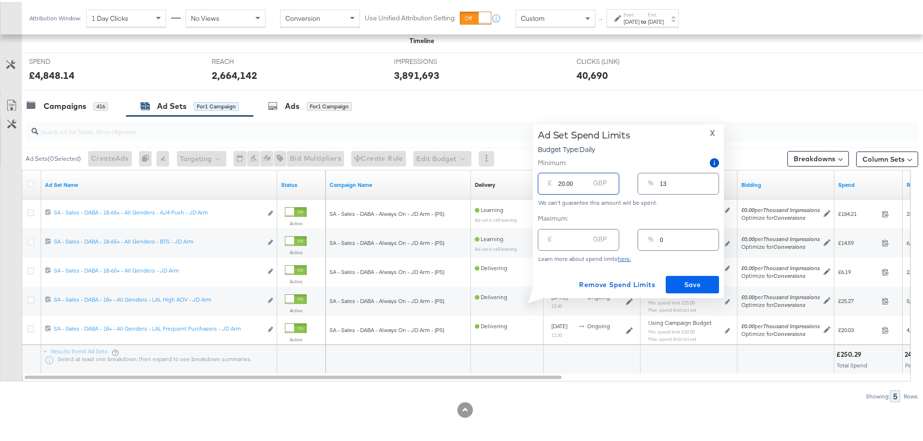
type input "20.00"
click at [698, 280] on span "Save" at bounding box center [692, 283] width 46 height 12
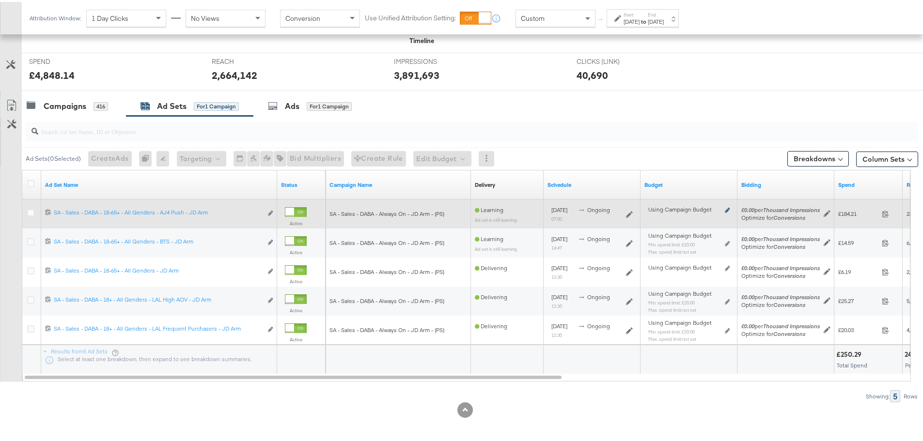
click at [727, 208] on icon at bounding box center [726, 208] width 5 height 5
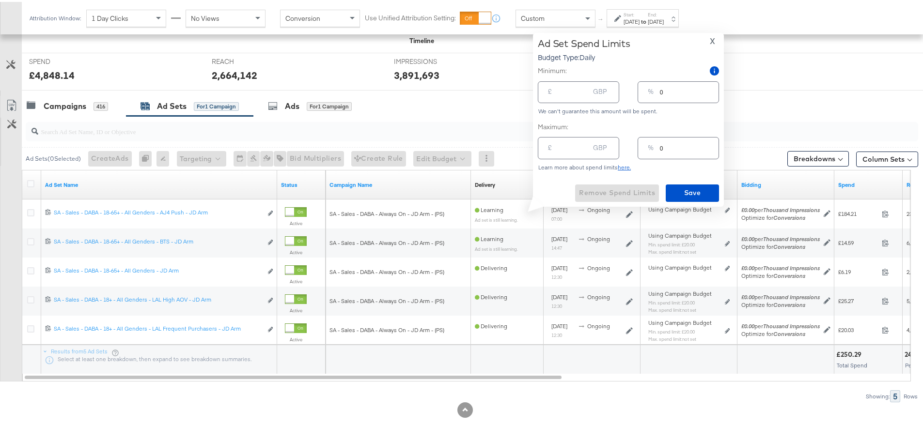
click at [569, 147] on input "number" at bounding box center [573, 142] width 31 height 21
type input "2"
type input "1"
type input "20"
type input "13"
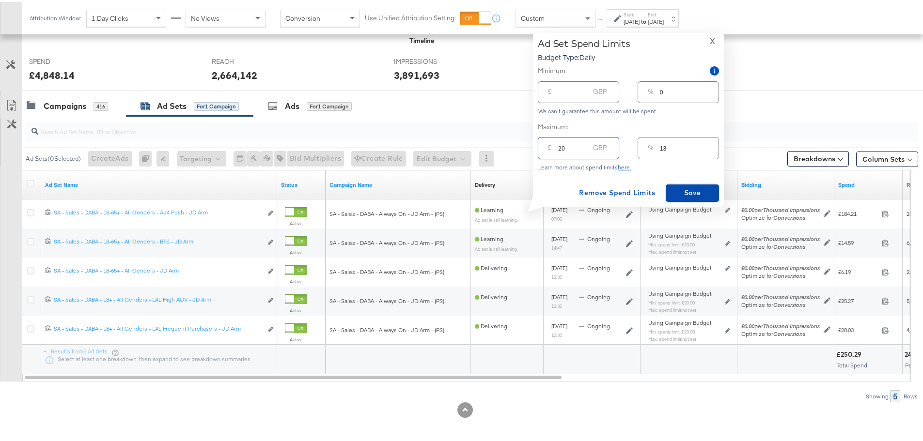
type input "20.00"
click at [682, 190] on span "Save" at bounding box center [692, 191] width 46 height 12
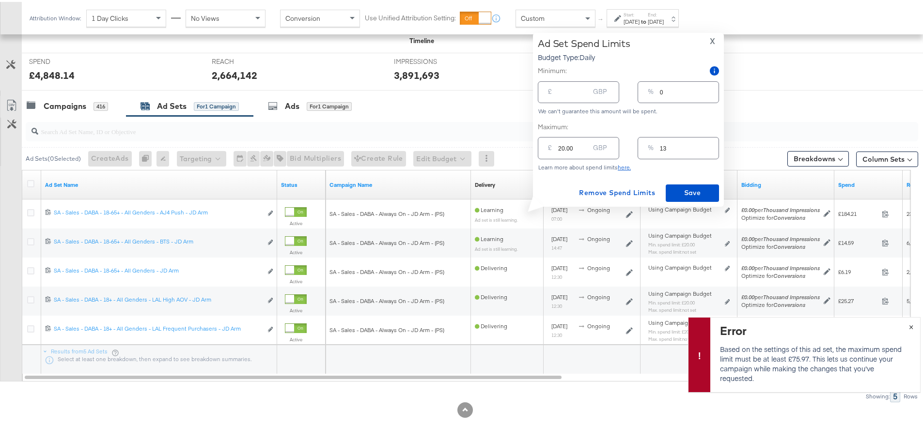
click at [909, 326] on span "×" at bounding box center [911, 324] width 4 height 11
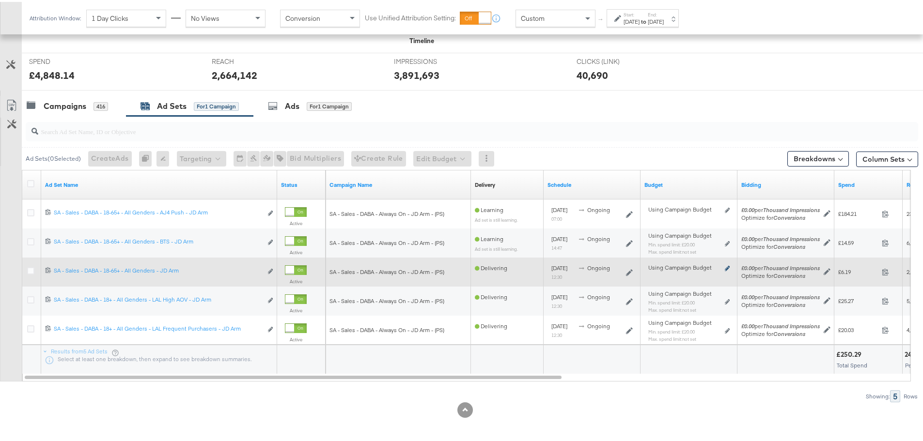
click at [728, 266] on icon at bounding box center [726, 266] width 5 height 5
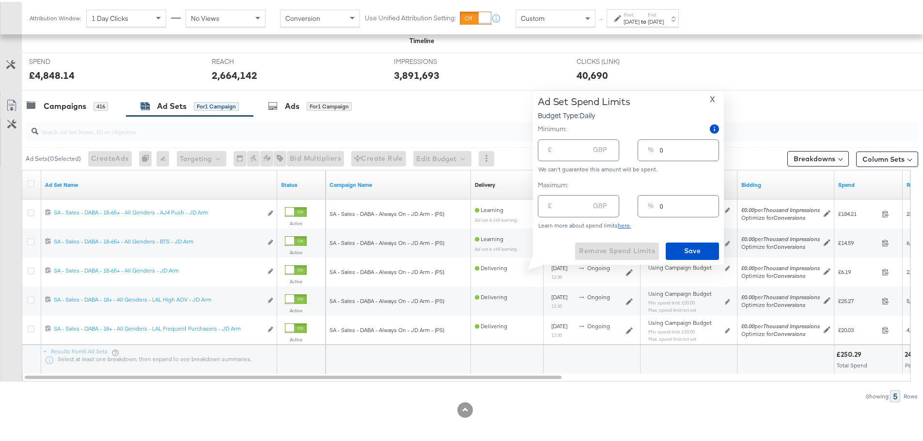
click at [709, 99] on span "X" at bounding box center [711, 98] width 5 height 14
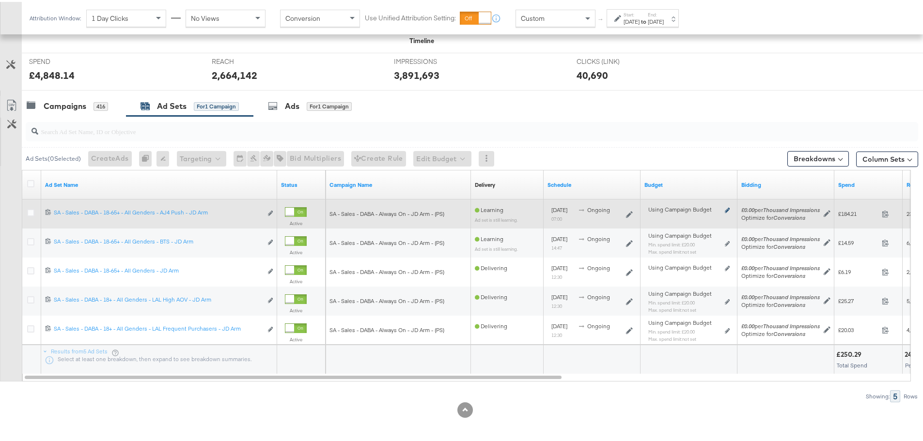
click at [726, 206] on icon at bounding box center [726, 208] width 5 height 5
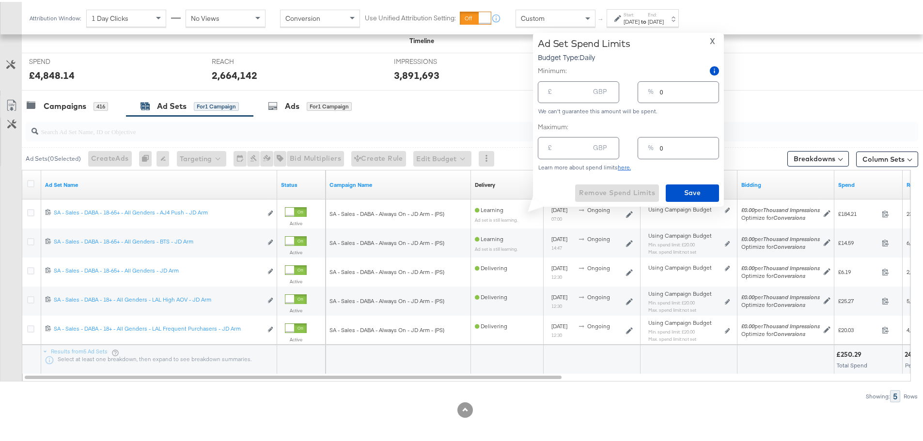
type input "1"
click at [583, 90] on input "1" at bounding box center [573, 86] width 31 height 21
type input "0"
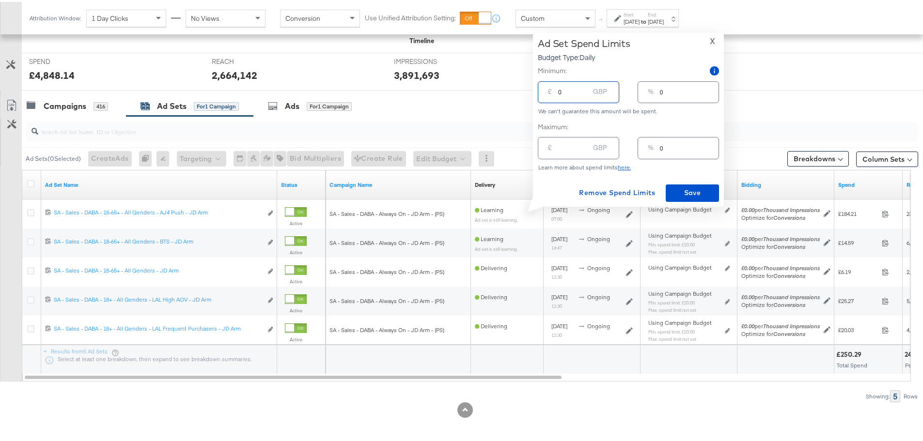
type input "0"
click at [585, 93] on input "0" at bounding box center [573, 86] width 31 height 21
click at [574, 146] on input "number" at bounding box center [573, 142] width 31 height 21
type input "1"
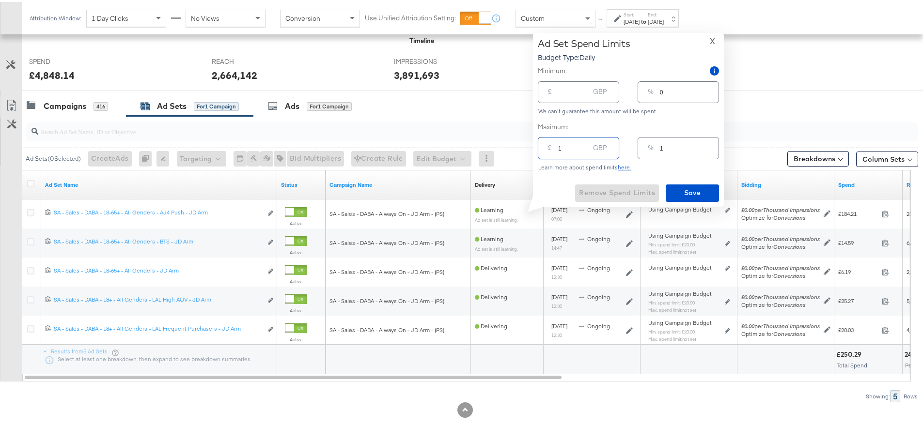
type input "15"
type input "10"
type input "15.00"
click at [684, 187] on span "Save" at bounding box center [692, 191] width 46 height 12
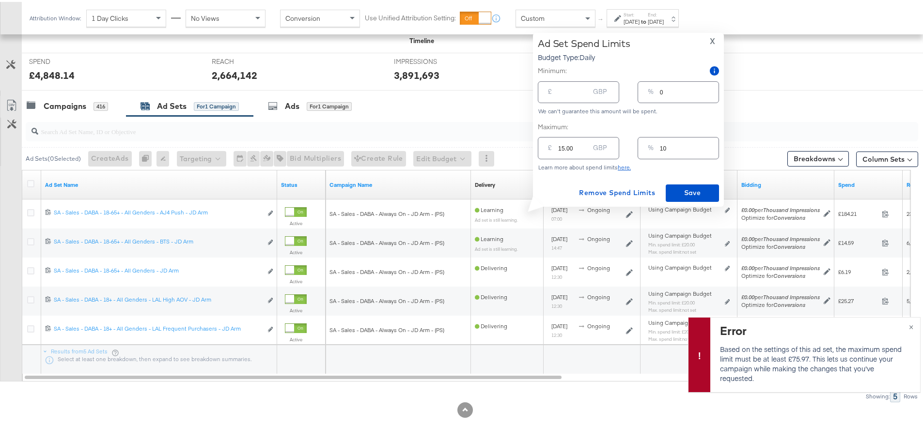
click at [713, 37] on span "X" at bounding box center [711, 39] width 5 height 14
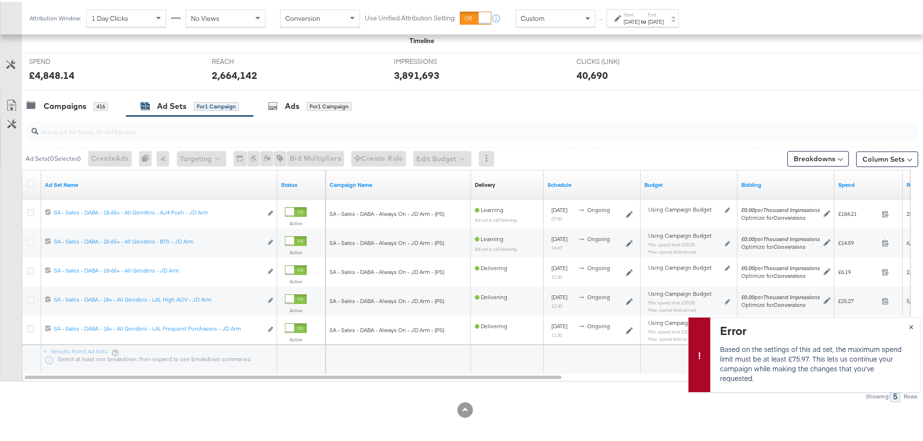
click at [909, 326] on span "×" at bounding box center [911, 324] width 4 height 11
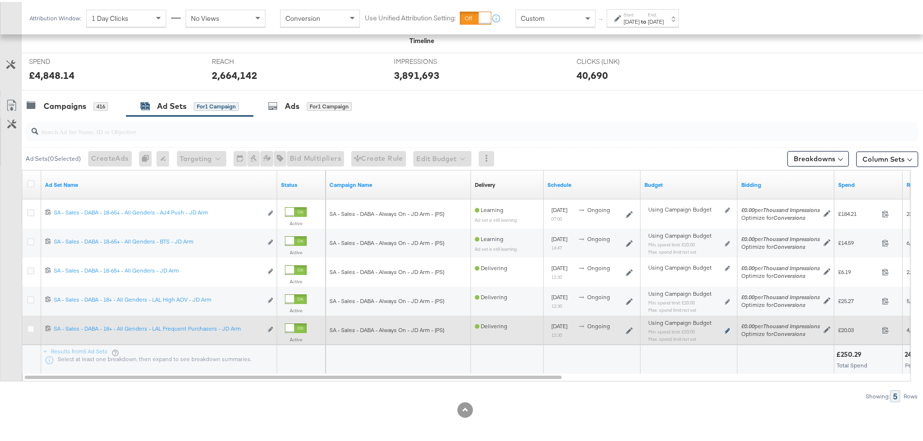
click at [728, 329] on icon at bounding box center [726, 328] width 5 height 5
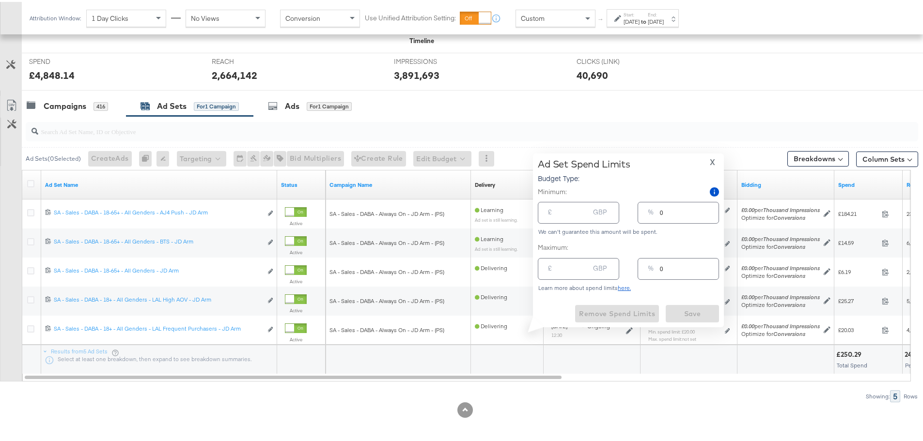
type input "20.00"
type input "13"
click at [606, 315] on span "Remove Spend Limits" at bounding box center [617, 312] width 76 height 12
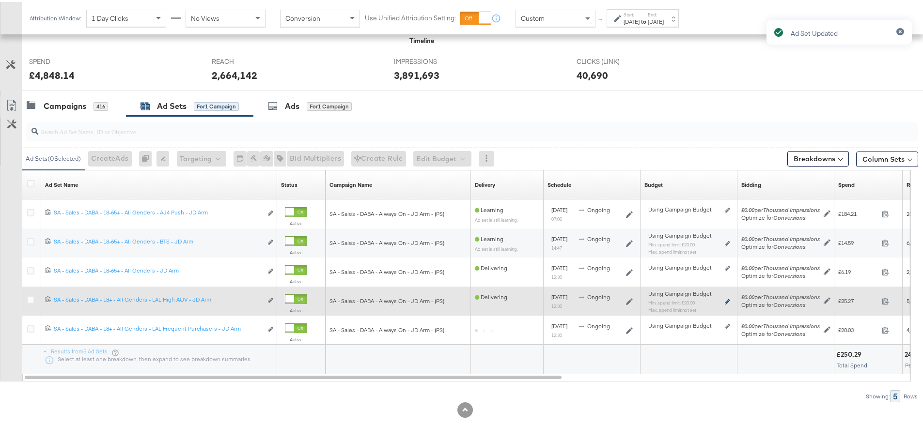
click at [726, 299] on icon at bounding box center [726, 299] width 5 height 5
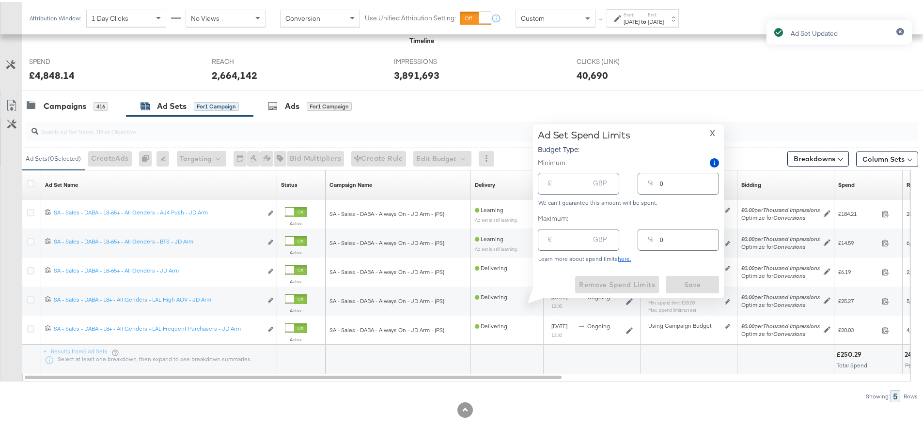
type input "20.00"
type input "13"
click at [606, 282] on span "Remove Spend Limits" at bounding box center [617, 283] width 76 height 12
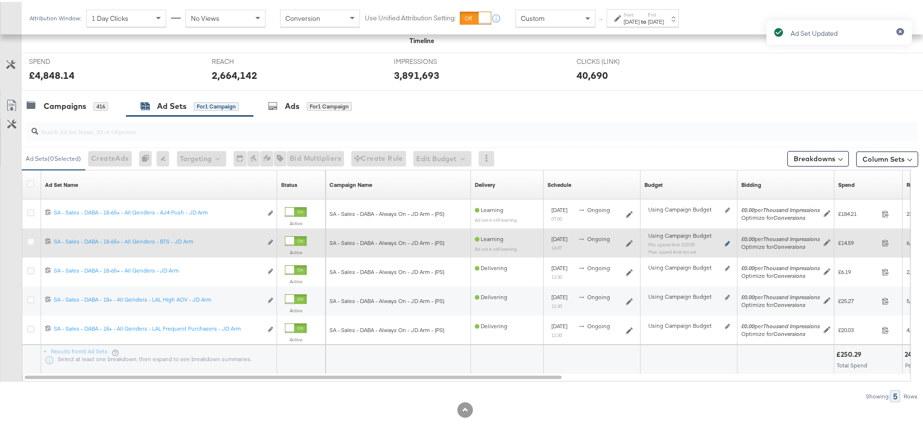
click at [728, 240] on icon at bounding box center [726, 241] width 5 height 5
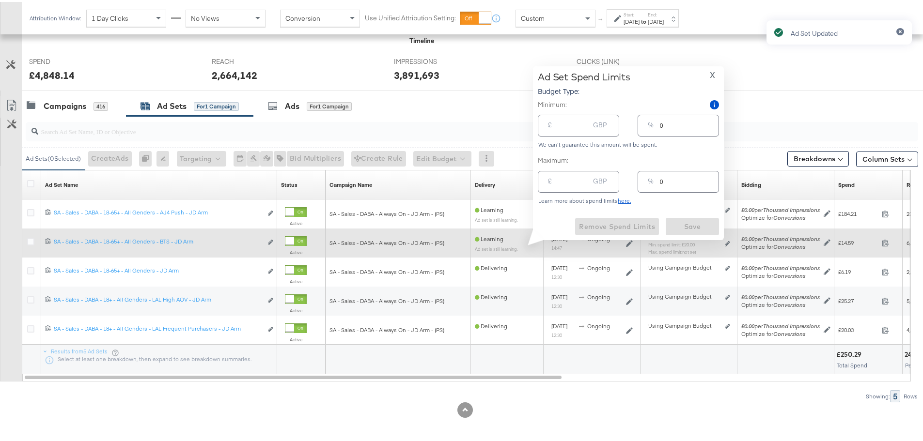
type input "20.00"
type input "13"
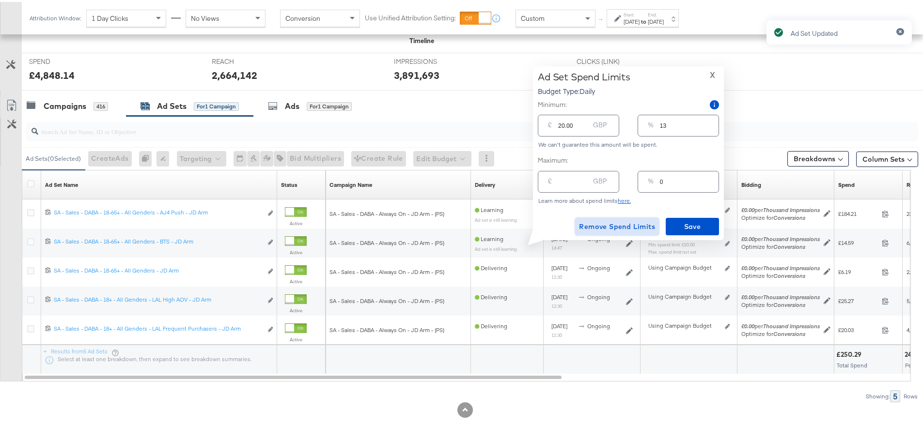
click at [598, 225] on span "Remove Spend Limits" at bounding box center [617, 225] width 76 height 12
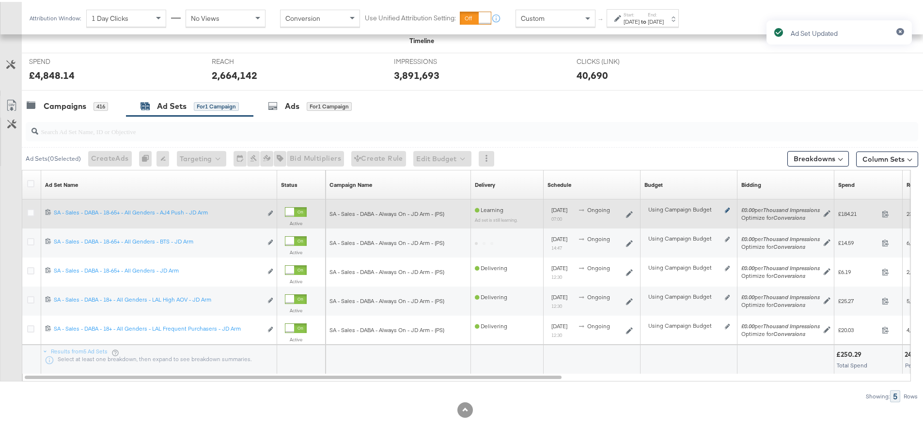
click at [727, 207] on icon at bounding box center [726, 208] width 5 height 5
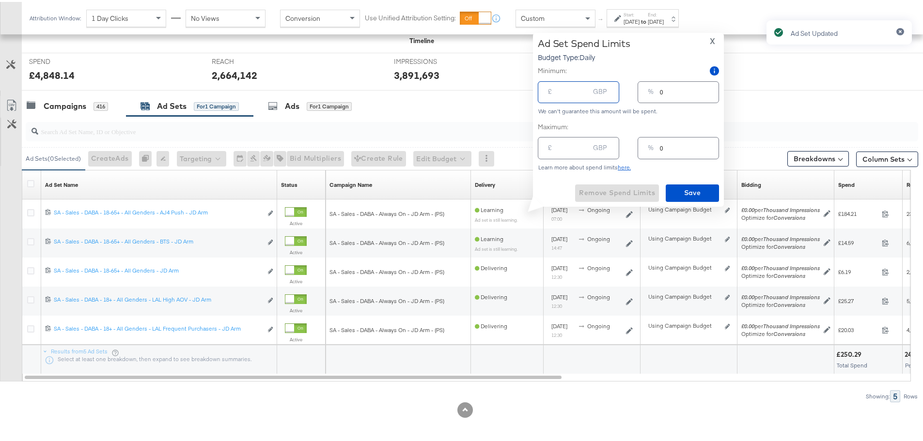
click at [573, 86] on input "number" at bounding box center [573, 86] width 31 height 21
click at [564, 144] on input "number" at bounding box center [573, 142] width 31 height 21
type input "2"
type input "1"
type input "20"
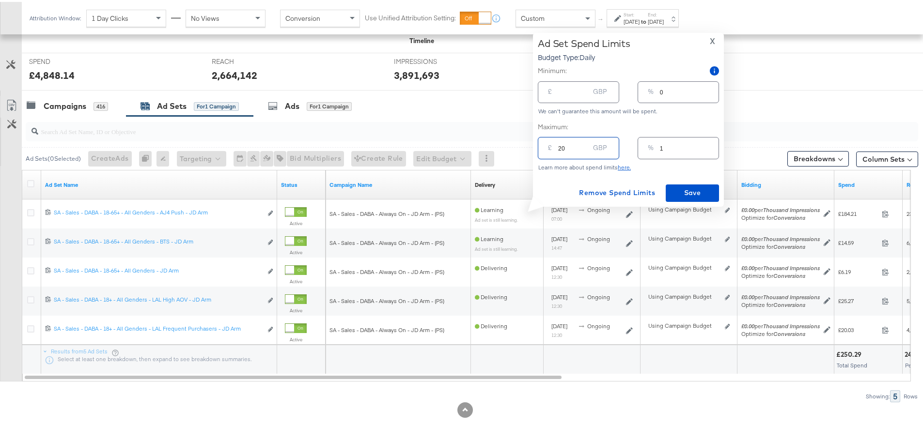
type input "13"
type input "20.00"
click at [697, 189] on span "Save" at bounding box center [692, 191] width 46 height 12
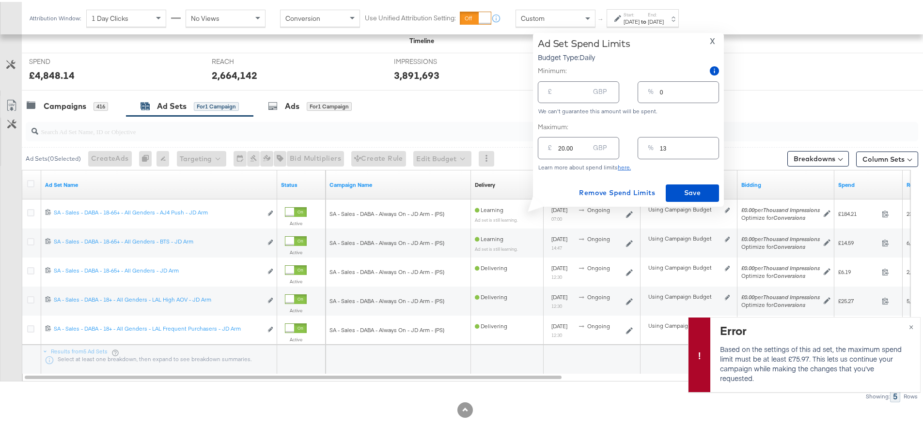
click at [713, 39] on span "X" at bounding box center [711, 39] width 5 height 14
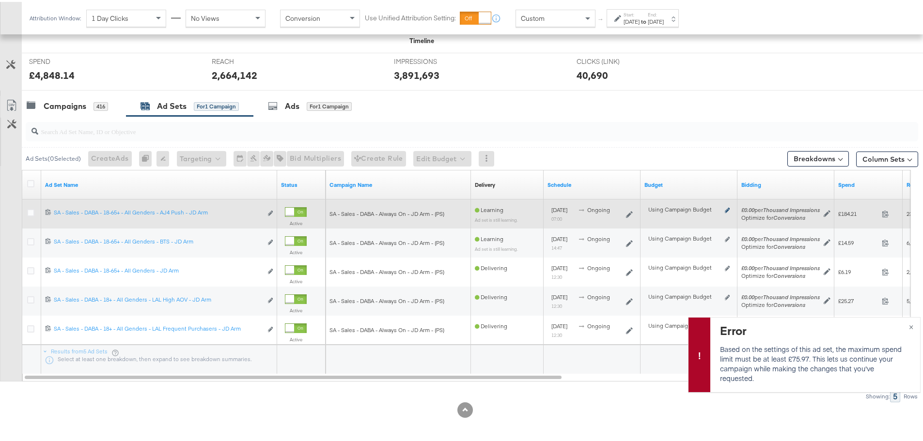
click at [728, 209] on icon at bounding box center [726, 208] width 5 height 5
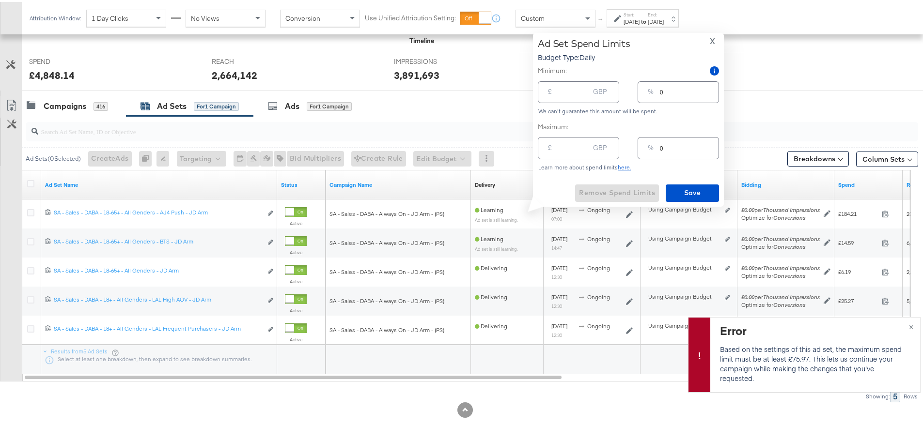
type input "-1"
click at [584, 147] on input "-1" at bounding box center [573, 142] width 31 height 21
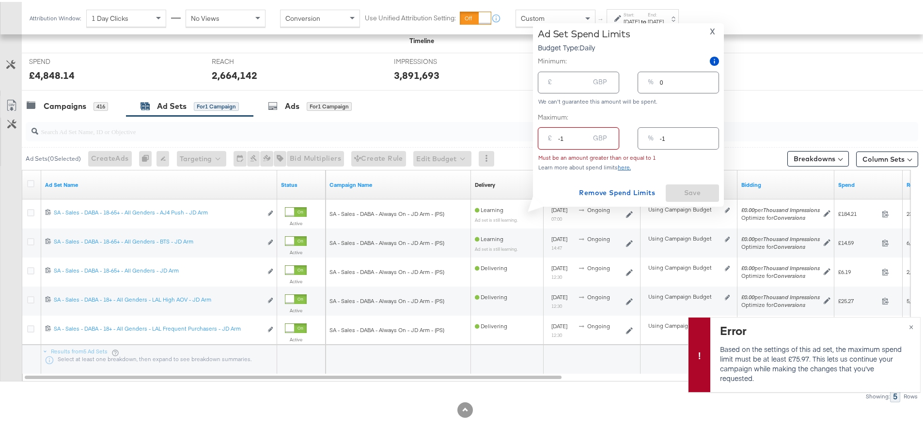
drag, startPoint x: 571, startPoint y: 138, endPoint x: 534, endPoint y: 136, distance: 37.8
click at [534, 136] on div "Ad Set Spend Limits Budget Type: Daily X Minimum: £ GBP % 0 We can't guarantee …" at bounding box center [628, 113] width 191 height 184
type input "7"
type input "4"
type input "73"
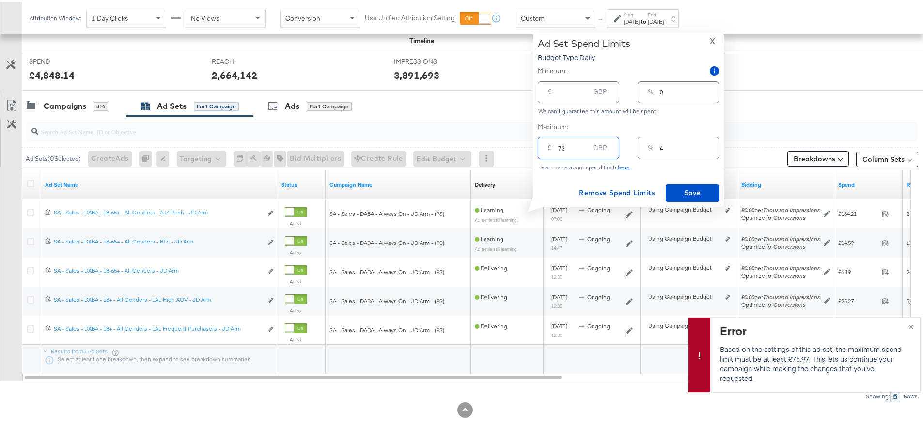
type input "46"
type input "73.00"
click at [682, 189] on span "Save" at bounding box center [692, 191] width 46 height 12
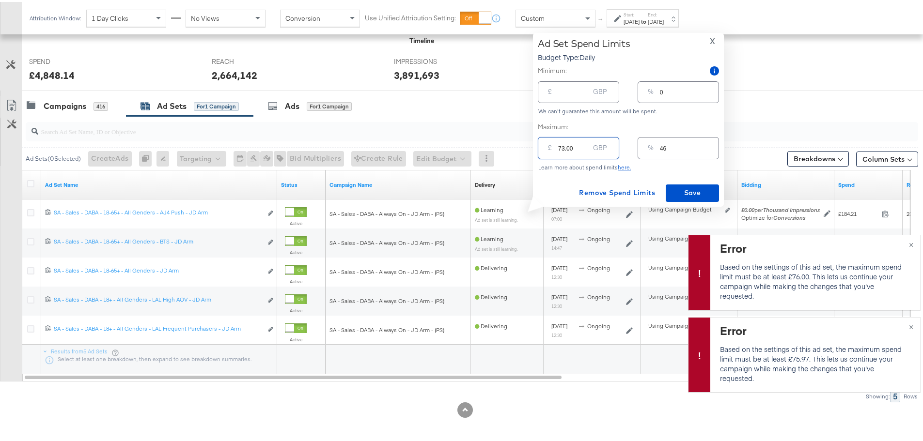
drag, startPoint x: 572, startPoint y: 146, endPoint x: 511, endPoint y: 147, distance: 61.0
click at [511, 147] on div "Managing: JD Sports (ES) IY Advantage - Iqra SP only - Iqra SR only - Iqra All …" at bounding box center [465, 70] width 930 height 745
type input "7"
type input "4"
type input "76"
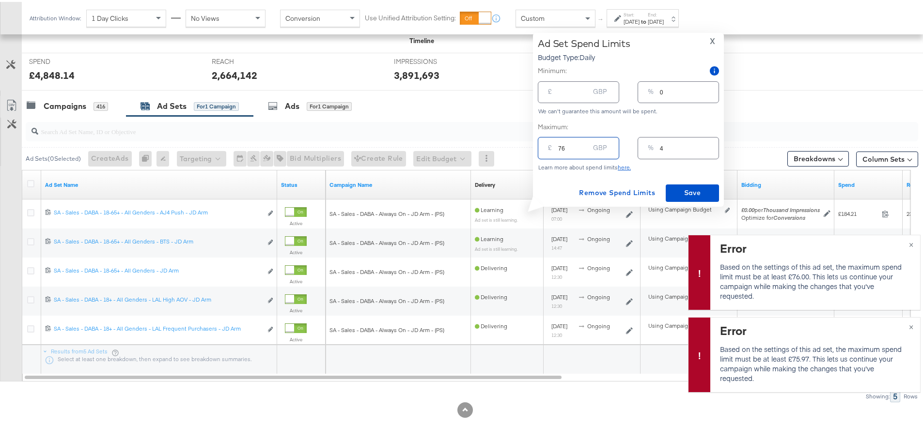
type input "48"
type input "76.00"
click at [690, 189] on span "Save" at bounding box center [692, 191] width 46 height 12
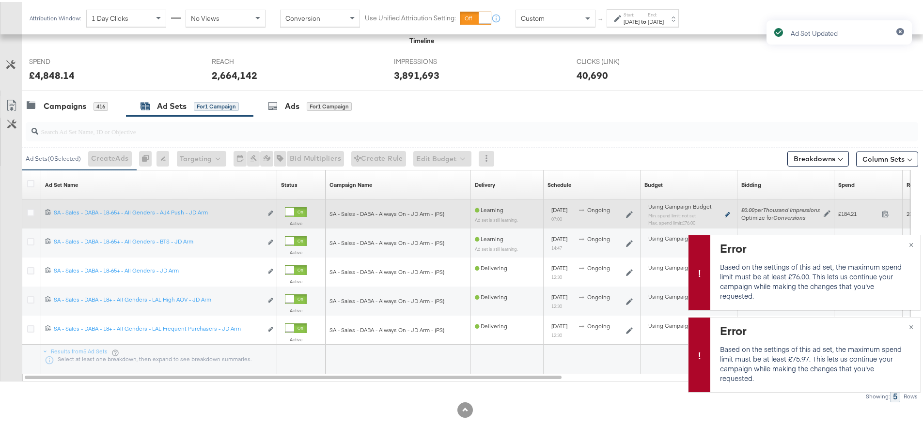
click at [728, 213] on icon at bounding box center [726, 212] width 5 height 5
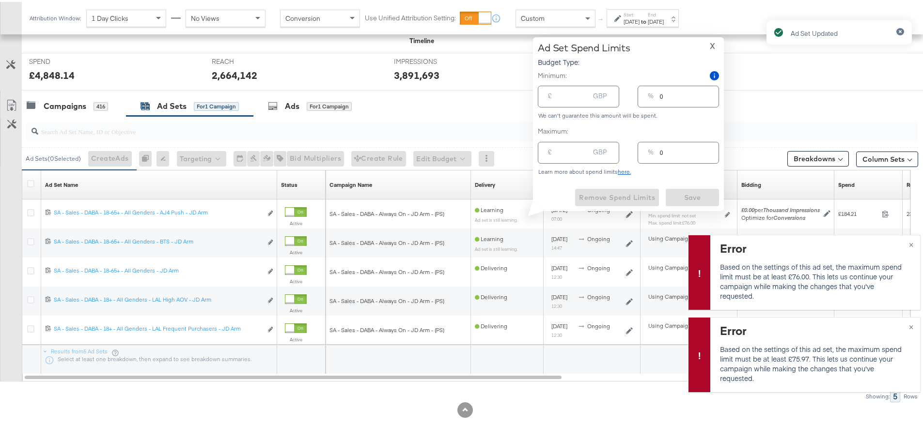
type input "76.00"
type input "48"
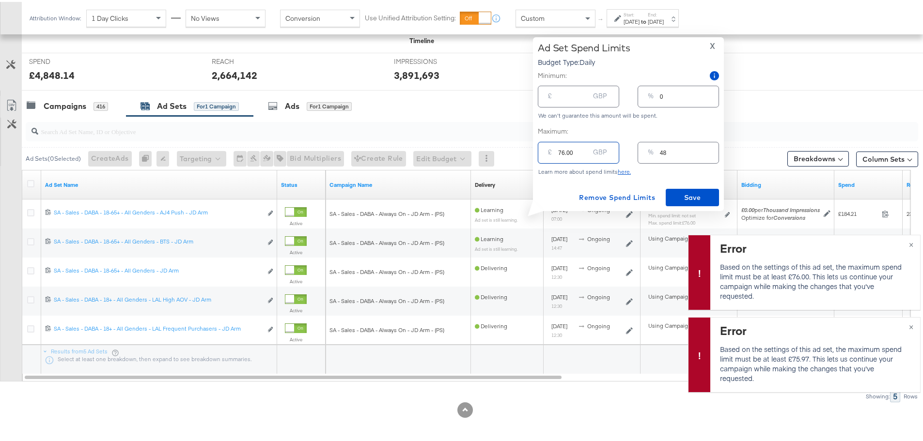
drag, startPoint x: 577, startPoint y: 152, endPoint x: 561, endPoint y: 152, distance: 16.0
click at [561, 152] on input "76.00" at bounding box center [573, 147] width 31 height 21
type input "75"
type input "75.9"
type input "75.95"
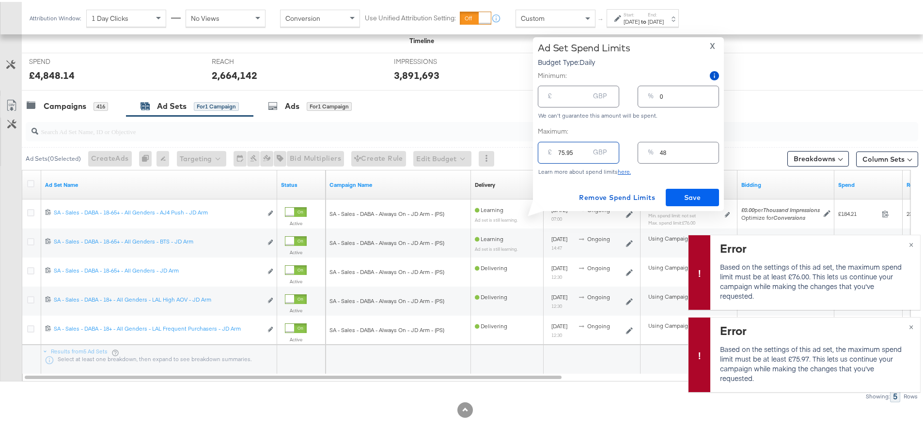
type input "75.95"
click at [690, 191] on span "Save" at bounding box center [692, 196] width 46 height 12
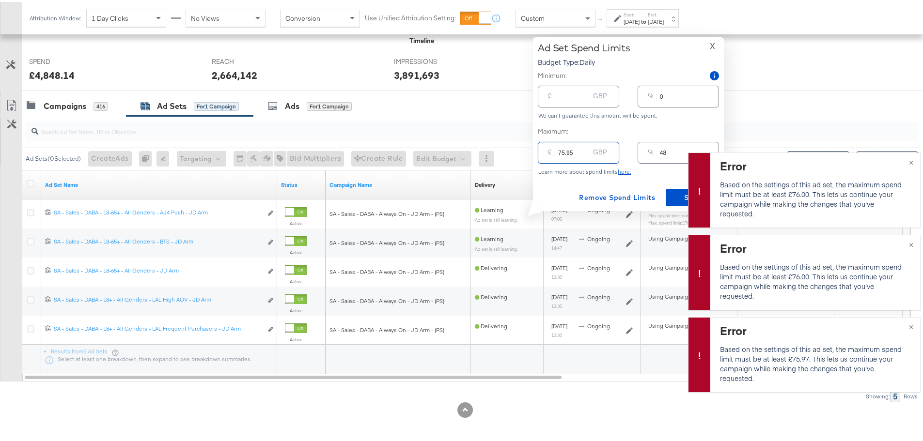
drag, startPoint x: 571, startPoint y: 152, endPoint x: 561, endPoint y: 152, distance: 9.7
click at [561, 152] on input "75.95" at bounding box center [573, 147] width 31 height 21
type input "76"
type input "76.00"
click at [674, 195] on span "Save" at bounding box center [692, 196] width 46 height 12
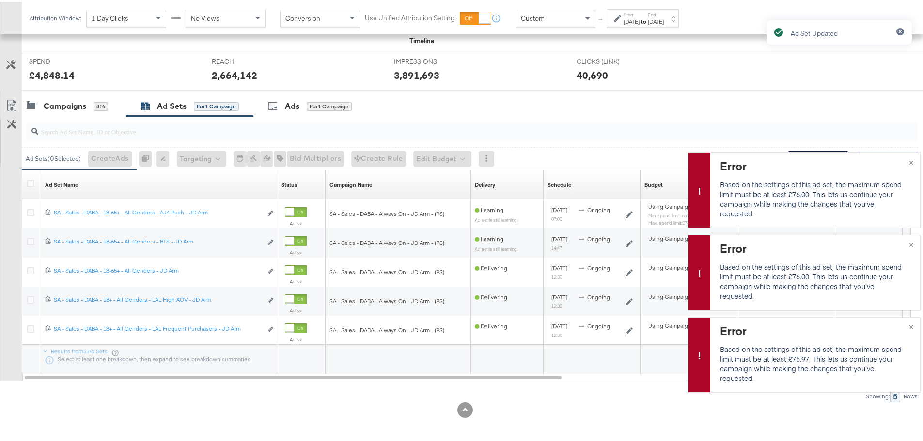
click at [639, 105] on div "Campaigns 416 Ad Sets for 1 Campaign Ads for 1 Campaign" at bounding box center [476, 104] width 908 height 21
click at [909, 160] on span "×" at bounding box center [911, 159] width 4 height 11
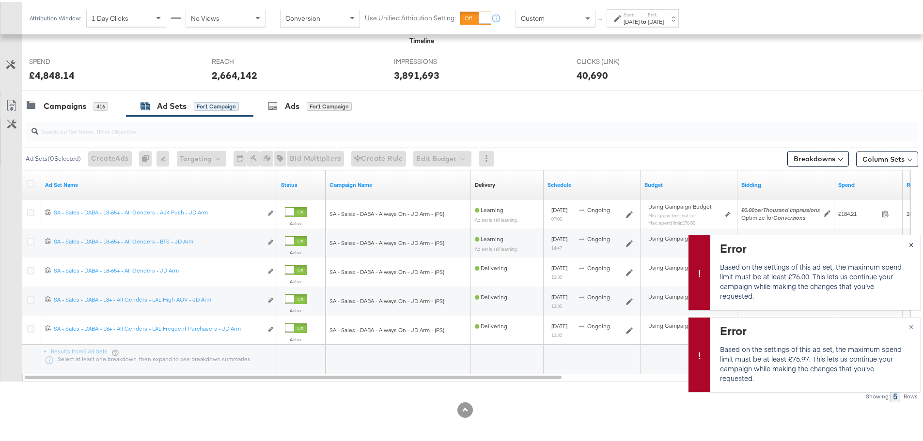
click at [909, 244] on span "×" at bounding box center [911, 241] width 4 height 11
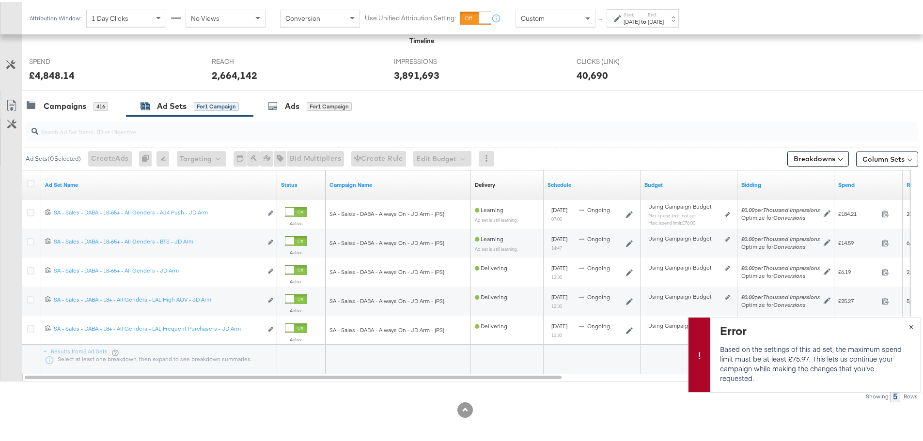
click at [909, 327] on span "×" at bounding box center [911, 324] width 4 height 11
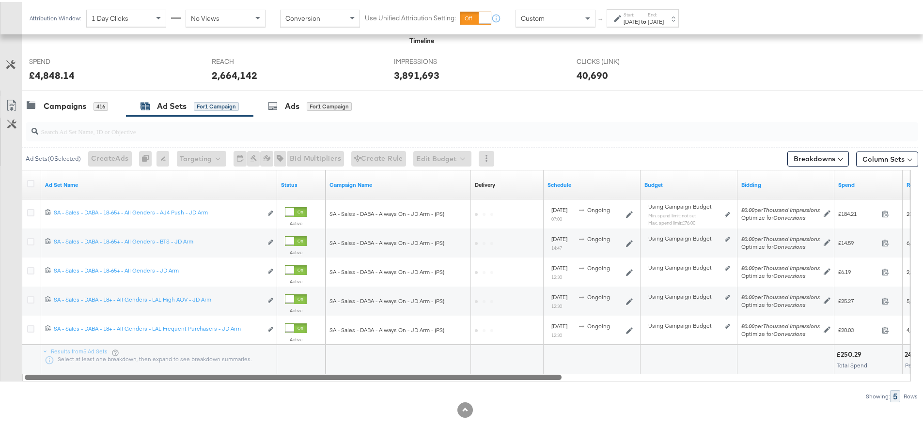
drag, startPoint x: 468, startPoint y: 376, endPoint x: 479, endPoint y: 384, distance: 13.3
click at [479, 384] on div "Ad Sets ( 0 Selected) Create Ads At least one ad set must be selected 0 Rename …" at bounding box center [459, 257] width 918 height 286
drag, startPoint x: 472, startPoint y: 375, endPoint x: 312, endPoint y: 358, distance: 160.7
click at [312, 371] on div "Ad Set Name Status Campaign Name Delivery Sorting Unavailable Schedule Budget B…" at bounding box center [466, 274] width 889 height 212
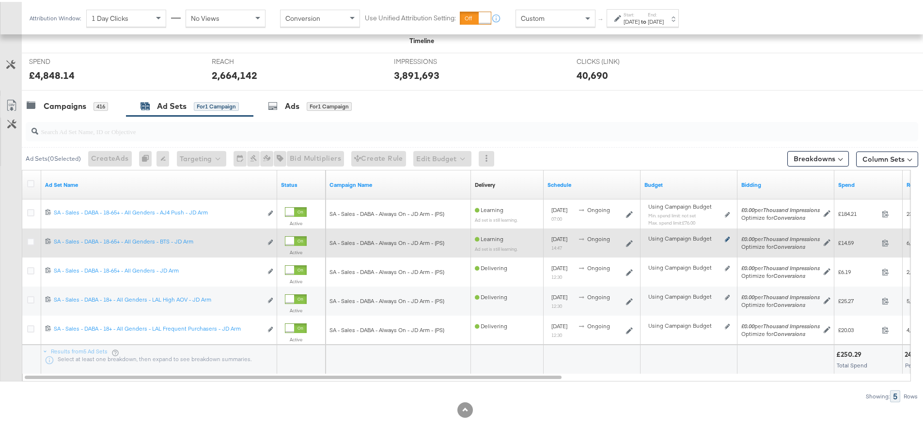
click at [726, 238] on icon at bounding box center [726, 237] width 5 height 5
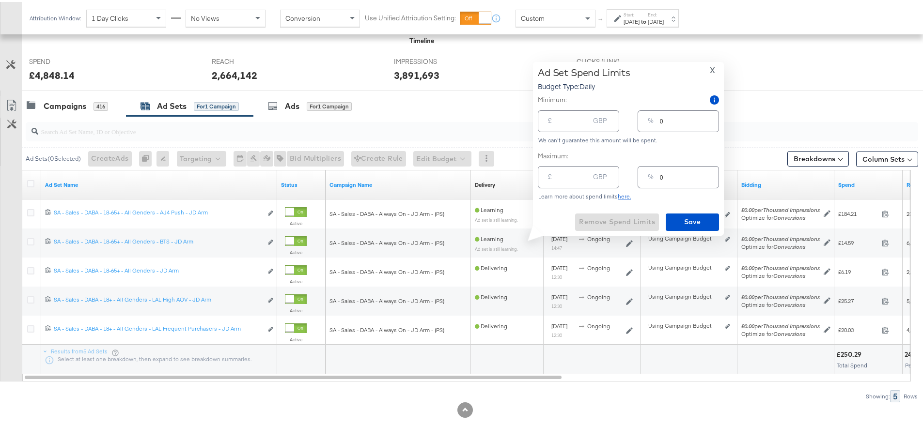
click at [565, 122] on input "number" at bounding box center [573, 115] width 31 height 21
type input "2"
type input "1"
type input "20"
type input "13"
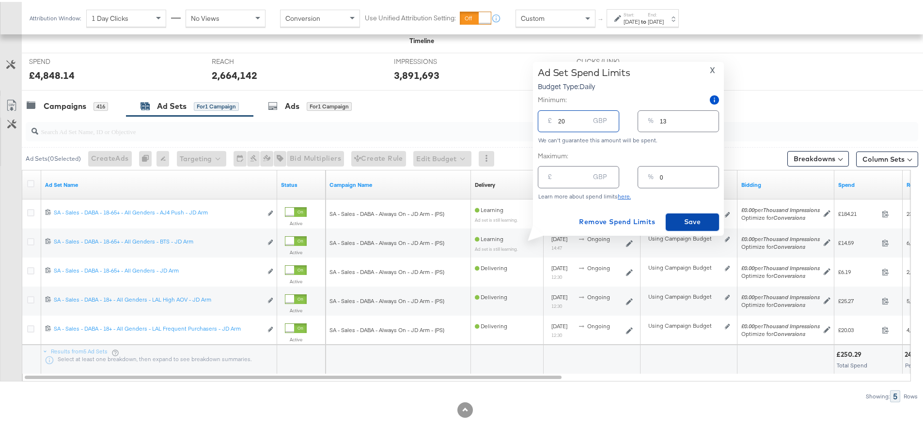
type input "20.00"
click at [687, 218] on span "Save" at bounding box center [692, 220] width 46 height 12
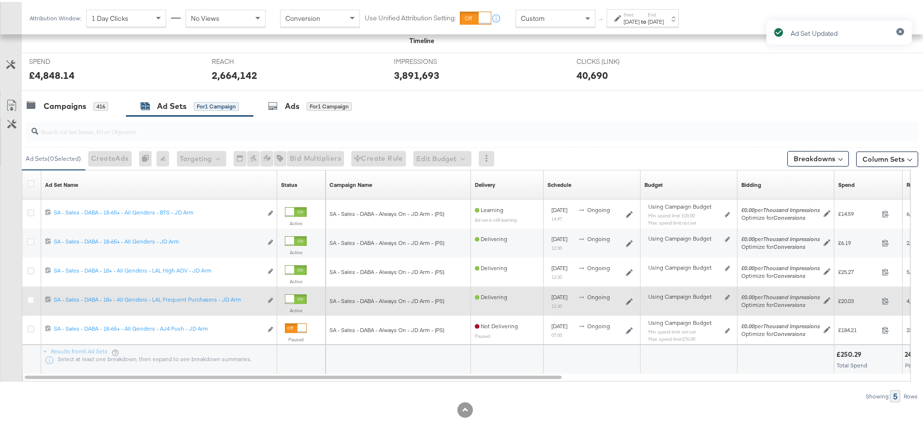
click at [728, 292] on div "Using Campaign Budget Edit spend limits" at bounding box center [688, 299] width 89 height 15
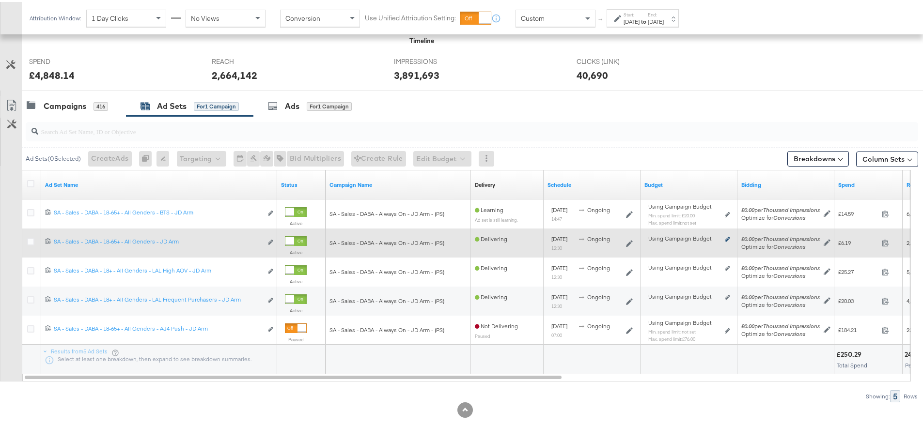
click at [728, 238] on icon at bounding box center [726, 237] width 5 height 5
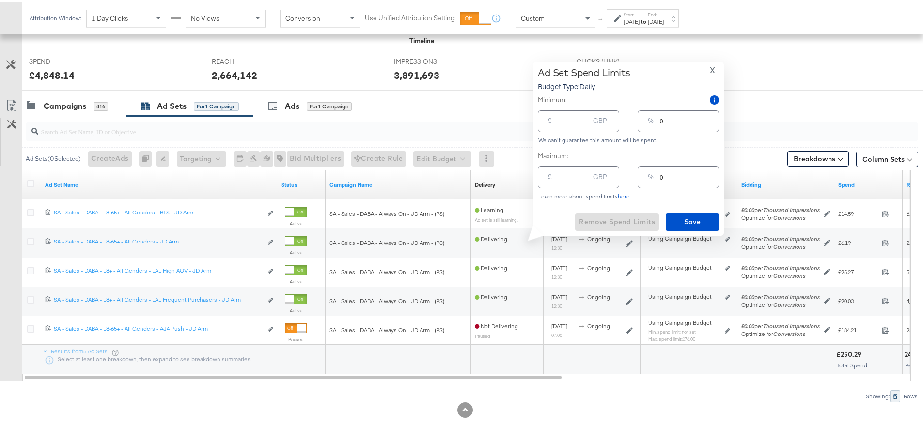
click at [570, 118] on input "number" at bounding box center [573, 115] width 31 height 21
type input "2"
type input "1"
type input "20"
type input "13"
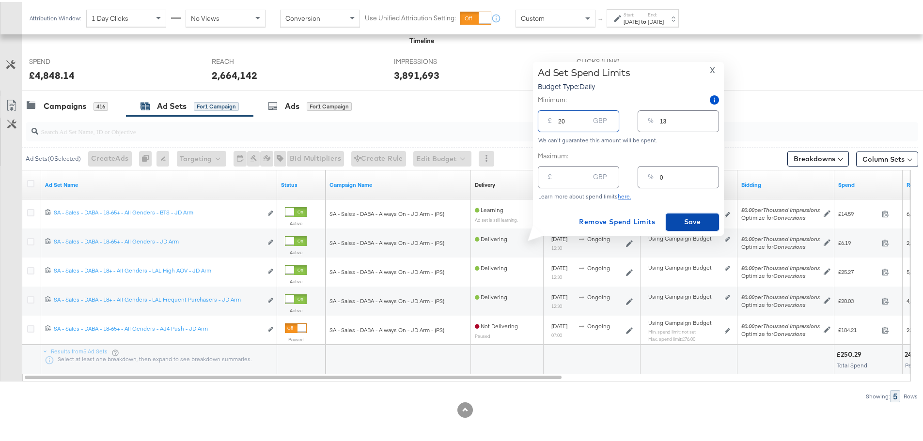
type input "20.00"
click at [696, 220] on span "Save" at bounding box center [692, 220] width 46 height 12
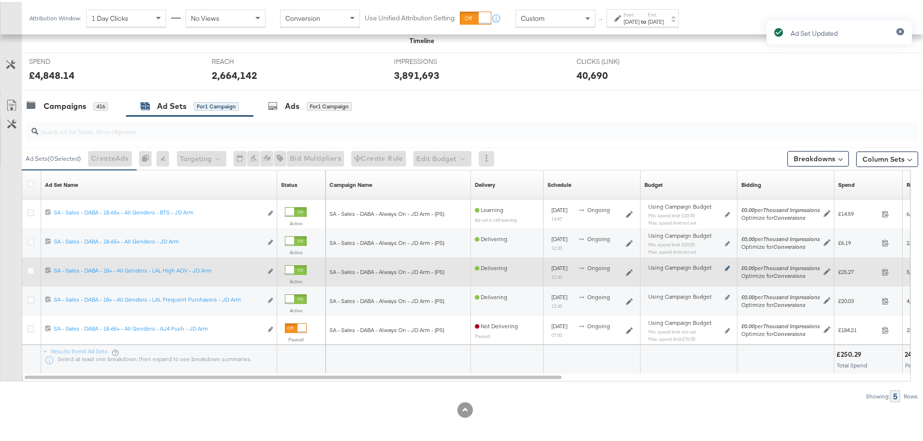
click at [728, 265] on icon at bounding box center [726, 266] width 5 height 5
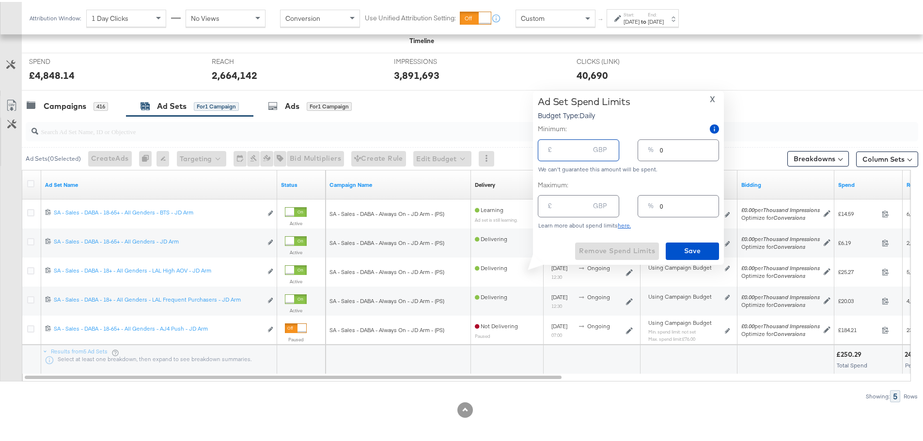
click at [565, 147] on input "number" at bounding box center [573, 144] width 31 height 21
type input "2"
type input "1"
type input "20"
type input "13"
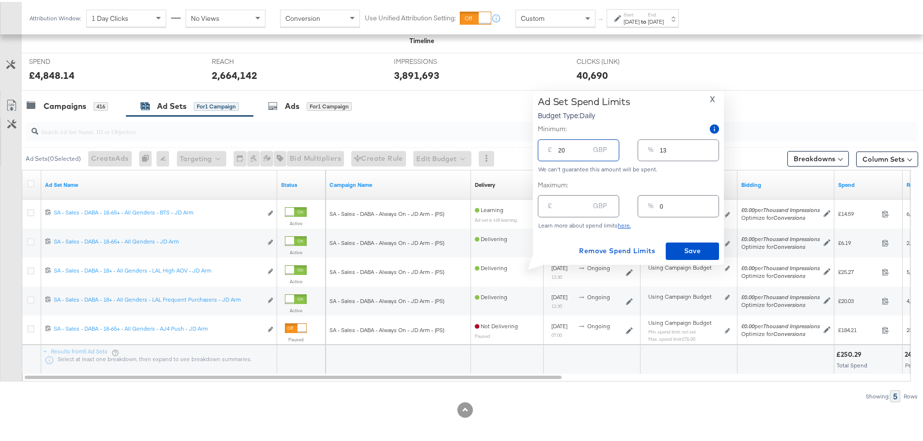
drag, startPoint x: 565, startPoint y: 149, endPoint x: 539, endPoint y: 150, distance: 26.6
click at [539, 150] on div "£ 20 GBP" at bounding box center [578, 149] width 81 height 22
type input "1"
type input "15"
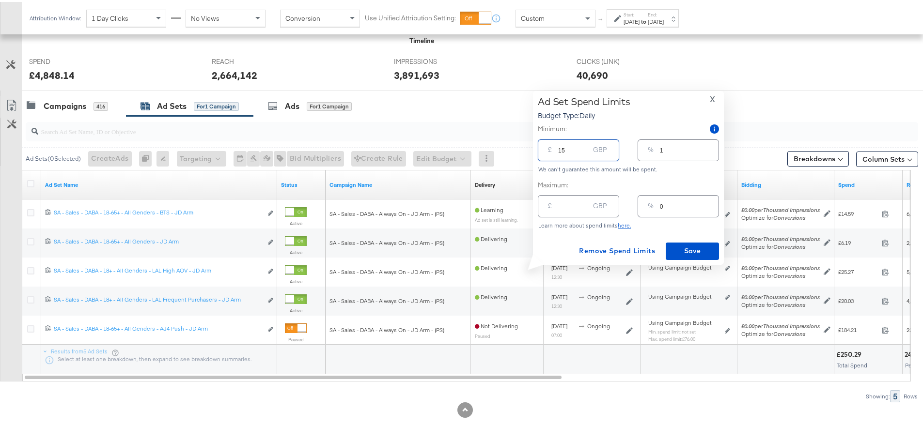
type input "10"
click at [696, 247] on span "Save" at bounding box center [692, 249] width 46 height 12
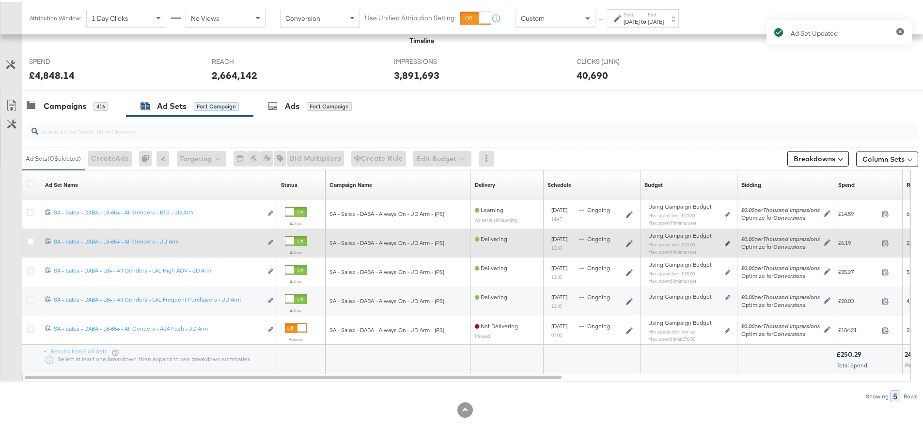
click at [724, 242] on icon at bounding box center [726, 241] width 5 height 5
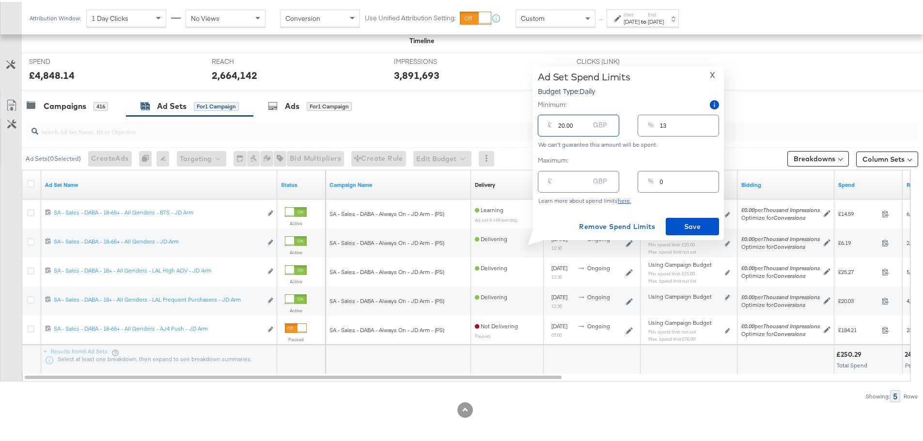
drag, startPoint x: 570, startPoint y: 123, endPoint x: 544, endPoint y: 123, distance: 26.2
click at [544, 123] on div "£ 20.00 GBP" at bounding box center [578, 124] width 81 height 22
click at [572, 124] on input "20.00" at bounding box center [573, 119] width 31 height 21
click at [563, 123] on input "20.00" at bounding box center [573, 119] width 31 height 21
click at [674, 224] on span "Save" at bounding box center [692, 225] width 46 height 12
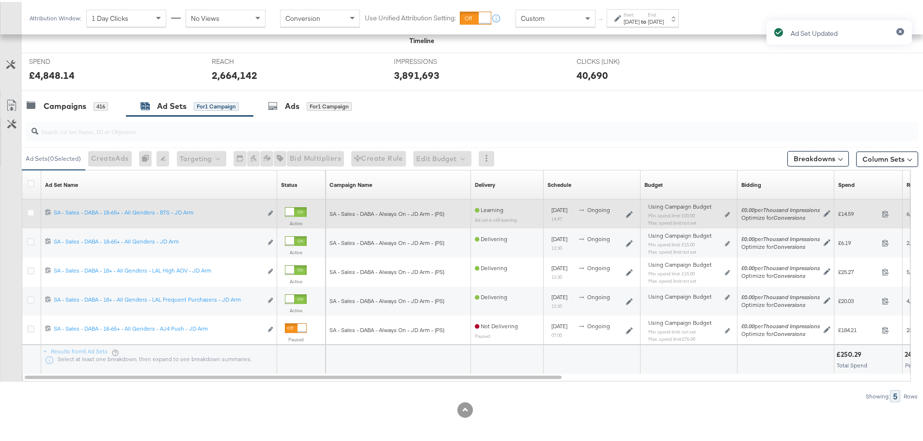
click at [730, 211] on div "Using Campaign Budget Min. spend limit: £20.00 Max. spend limit : not set Edit …" at bounding box center [688, 216] width 89 height 31
click at [726, 213] on icon at bounding box center [726, 212] width 5 height 5
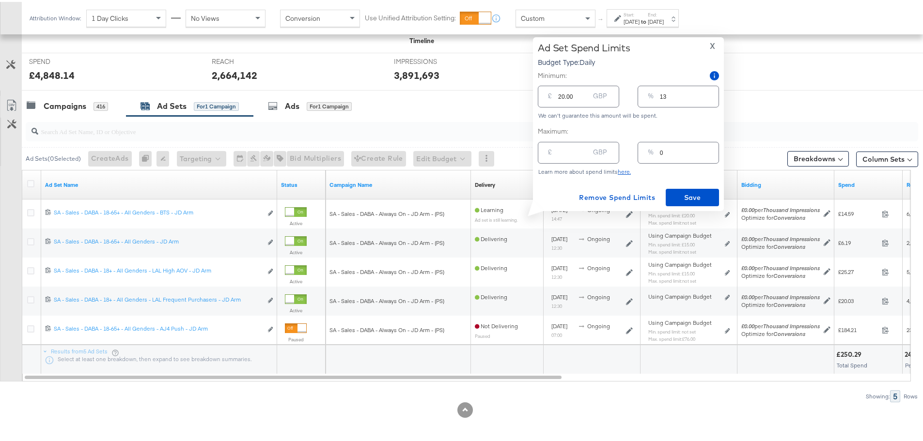
click at [562, 94] on input "20.00" at bounding box center [573, 90] width 31 height 21
click at [699, 191] on span "Save" at bounding box center [692, 196] width 46 height 12
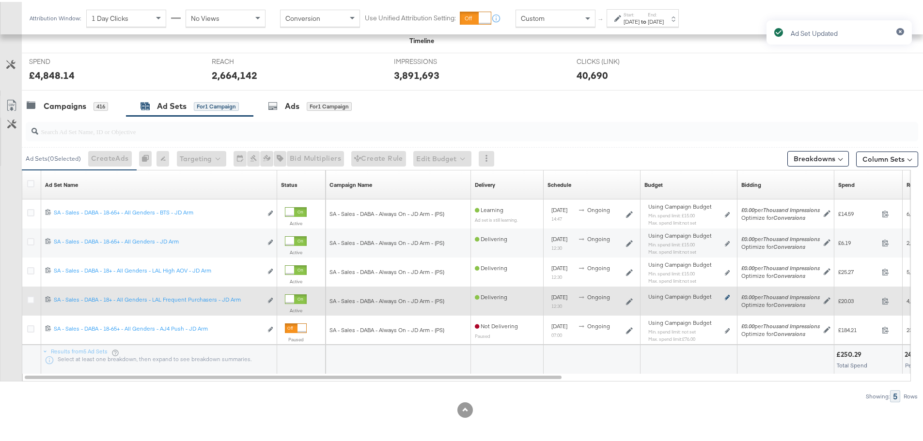
click at [727, 296] on icon at bounding box center [726, 295] width 5 height 5
click at [726, 298] on icon at bounding box center [726, 295] width 5 height 5
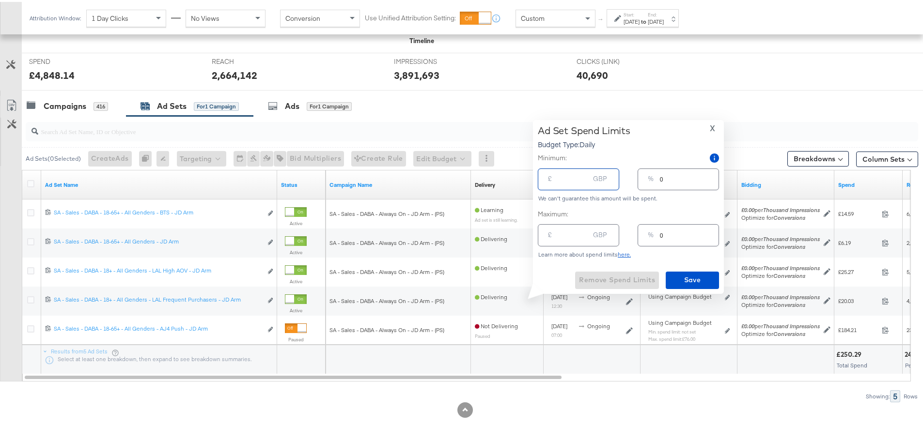
click at [562, 177] on input "number" at bounding box center [573, 173] width 31 height 21
click at [686, 276] on span "Save" at bounding box center [692, 278] width 46 height 12
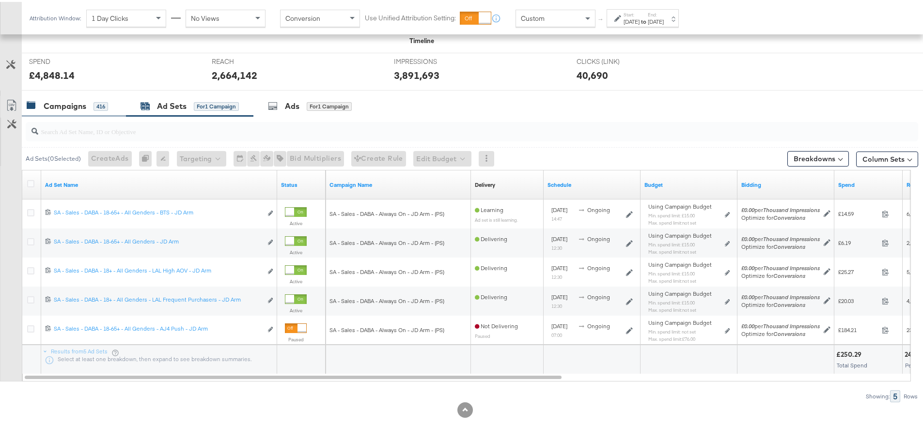
click at [95, 108] on div "416" at bounding box center [100, 104] width 15 height 9
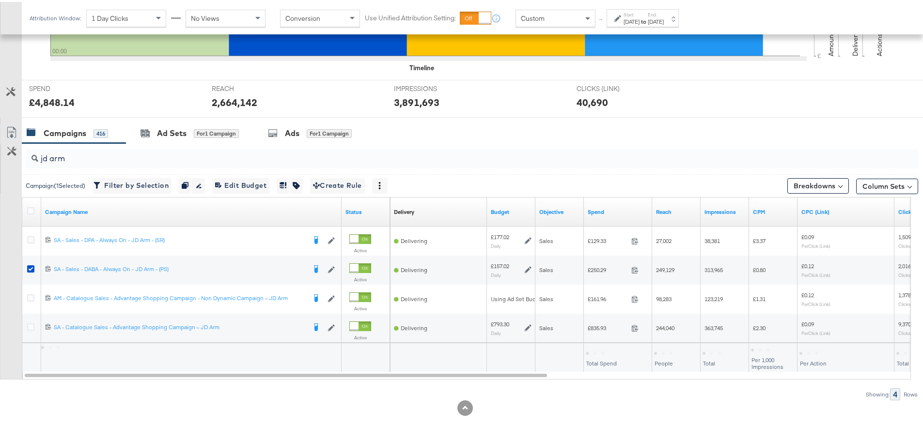
scroll to position [323, 0]
click at [174, 128] on div "Ad Sets" at bounding box center [172, 131] width 30 height 11
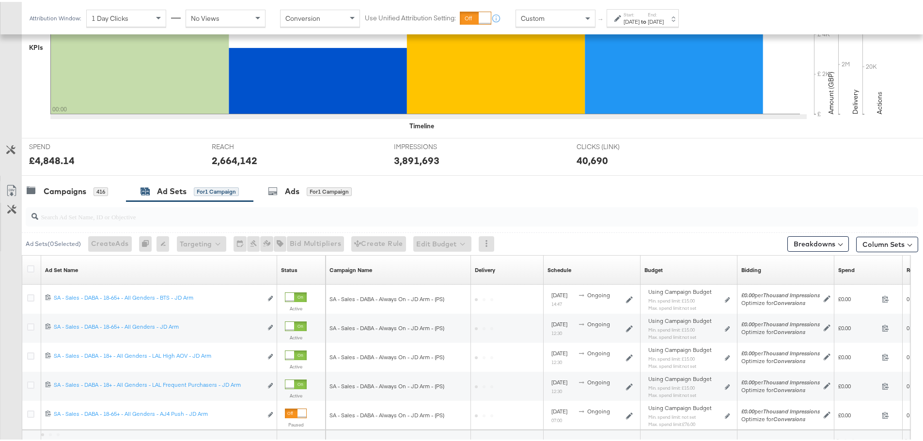
scroll to position [350, 0]
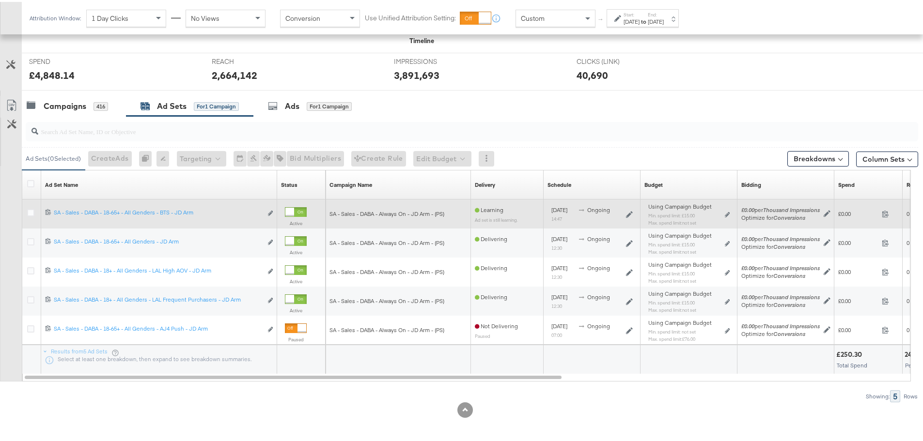
click at [727, 210] on div "Using Campaign Budget Min. spend limit: £15.00 Max. spend limit : not set Edit …" at bounding box center [688, 216] width 81 height 23
click at [728, 213] on icon at bounding box center [726, 212] width 5 height 5
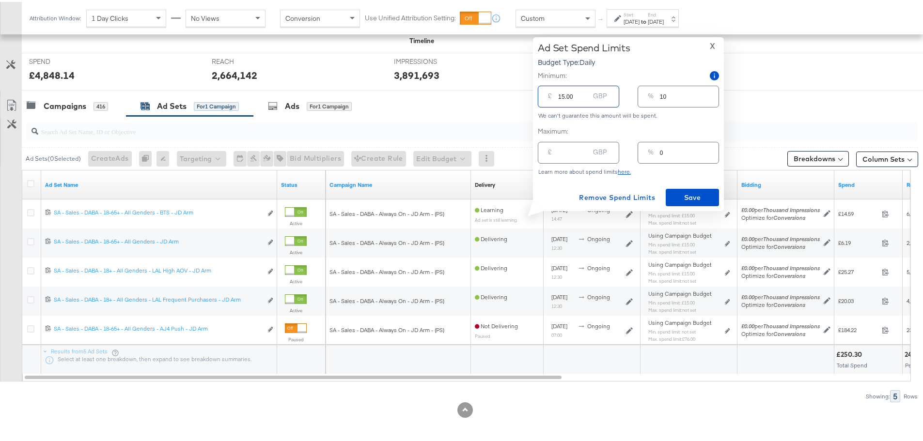
drag, startPoint x: 578, startPoint y: 98, endPoint x: 536, endPoint y: 98, distance: 42.6
click at [536, 98] on div "Ad Set Spend Limits Budget Type: Daily X Minimum: £ 15.00 GBP % 10 We can't gua…" at bounding box center [628, 122] width 191 height 174
click at [687, 198] on span "Save" at bounding box center [692, 196] width 46 height 12
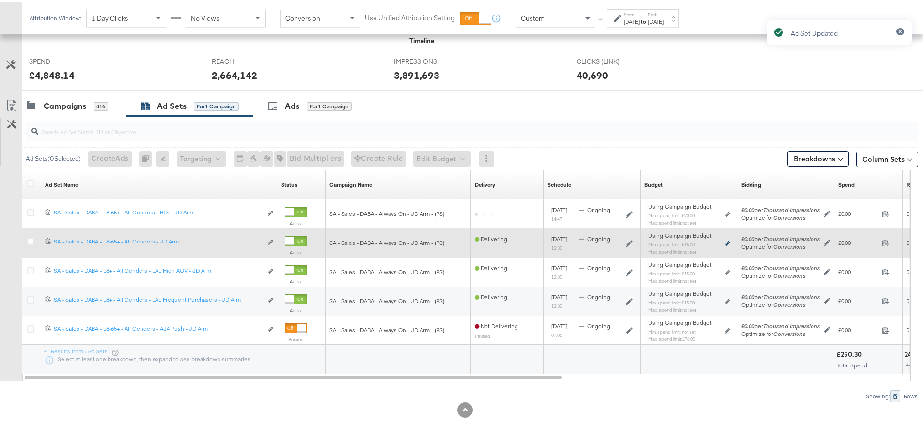
click at [724, 244] on icon at bounding box center [726, 241] width 5 height 5
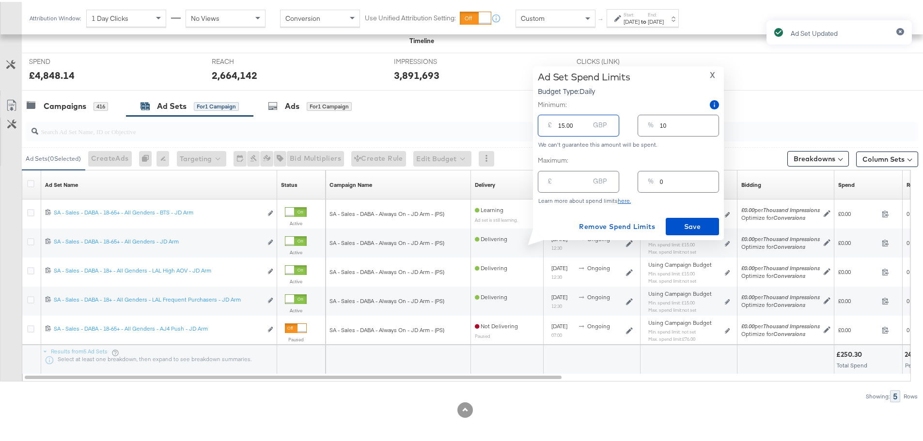
drag, startPoint x: 572, startPoint y: 123, endPoint x: 538, endPoint y: 123, distance: 34.9
click at [538, 123] on div "£ 15.00 GBP" at bounding box center [578, 124] width 81 height 22
click at [685, 227] on span "Save" at bounding box center [692, 225] width 46 height 12
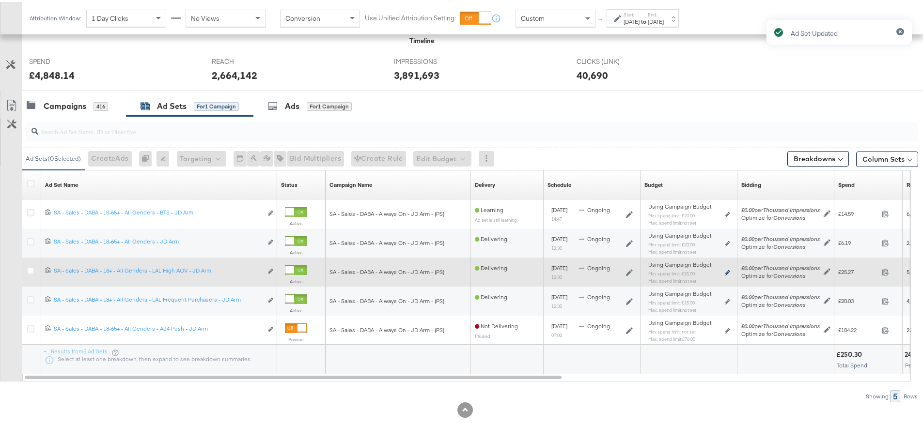
click at [726, 270] on icon at bounding box center [726, 270] width 5 height 5
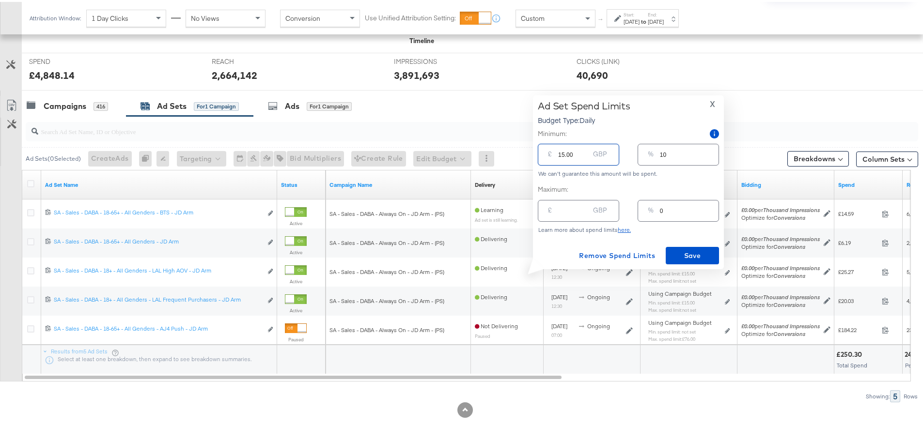
click at [532, 151] on div "Ad Set Spend Limits Budget Type: Daily X Minimum: £ 15.00 GBP % 10 We can't gua…" at bounding box center [624, 180] width 198 height 174
click at [692, 255] on span "Save" at bounding box center [692, 254] width 46 height 12
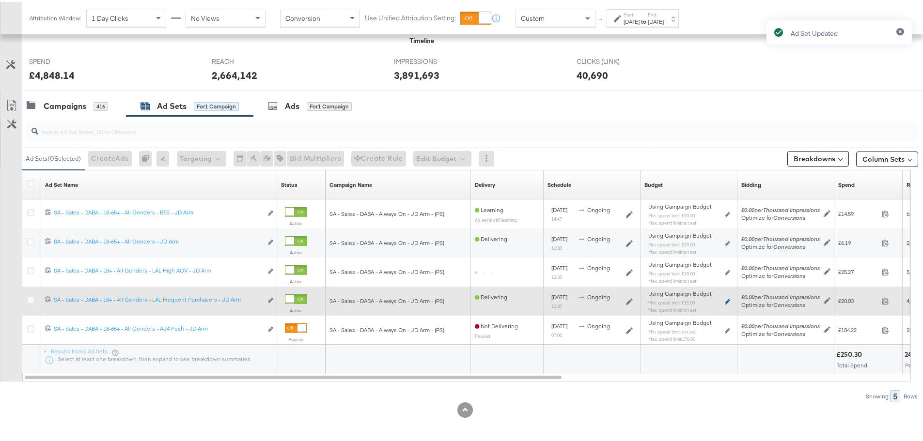
click at [726, 298] on icon at bounding box center [726, 299] width 5 height 5
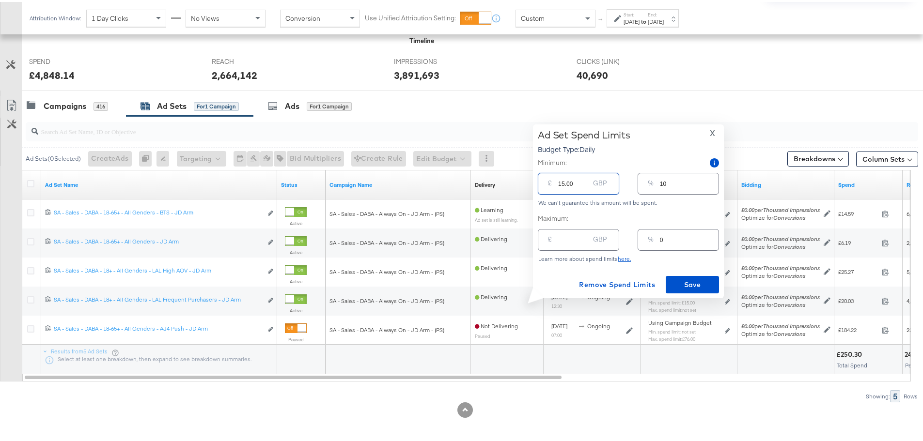
drag, startPoint x: 575, startPoint y: 181, endPoint x: 534, endPoint y: 183, distance: 40.7
click at [534, 183] on div "Ad Set Spend Limits Budget Type: Daily X Minimum: £ 15.00 GBP % 10 We can't gua…" at bounding box center [628, 210] width 191 height 174
click at [704, 284] on span "Save" at bounding box center [692, 283] width 46 height 12
